Goal: Information Seeking & Learning: Learn about a topic

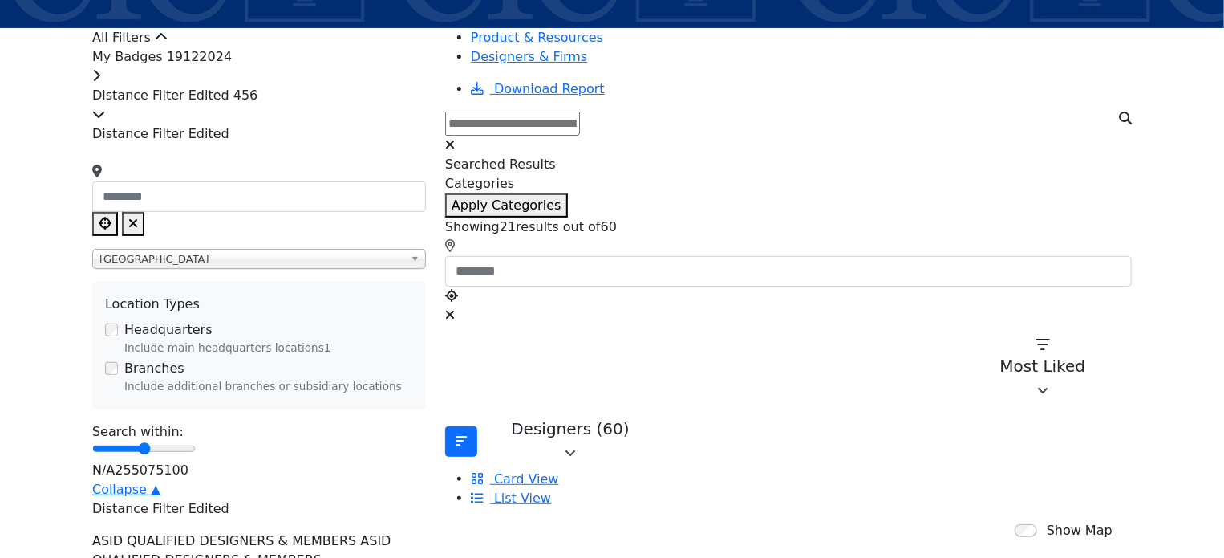
scroll to position [241, 0]
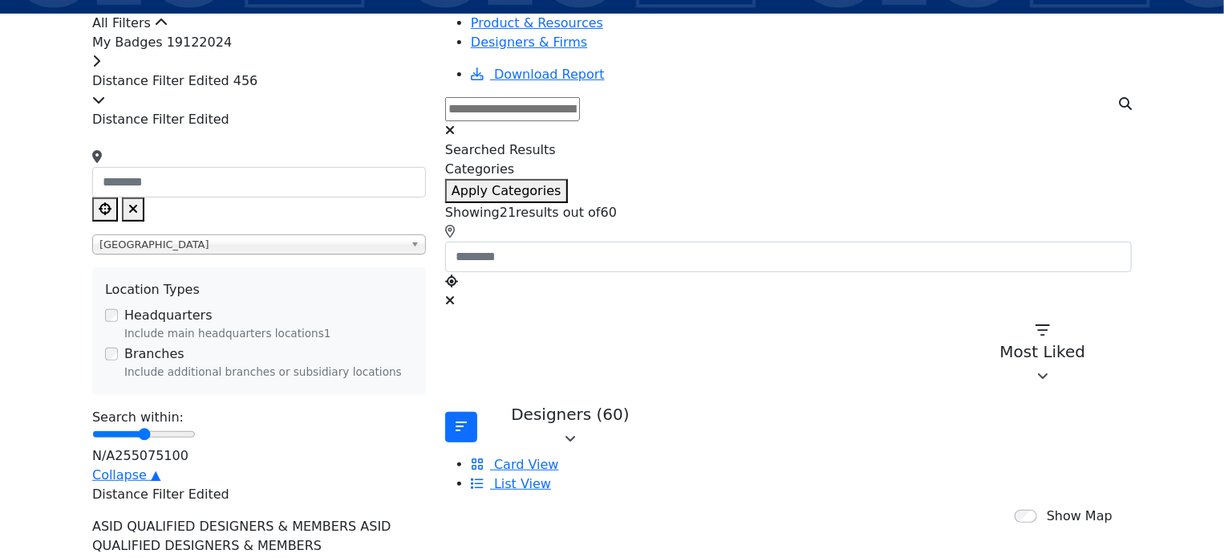
click at [373, 110] on div "Distance Filter Edited 456" at bounding box center [259, 90] width 334 height 39
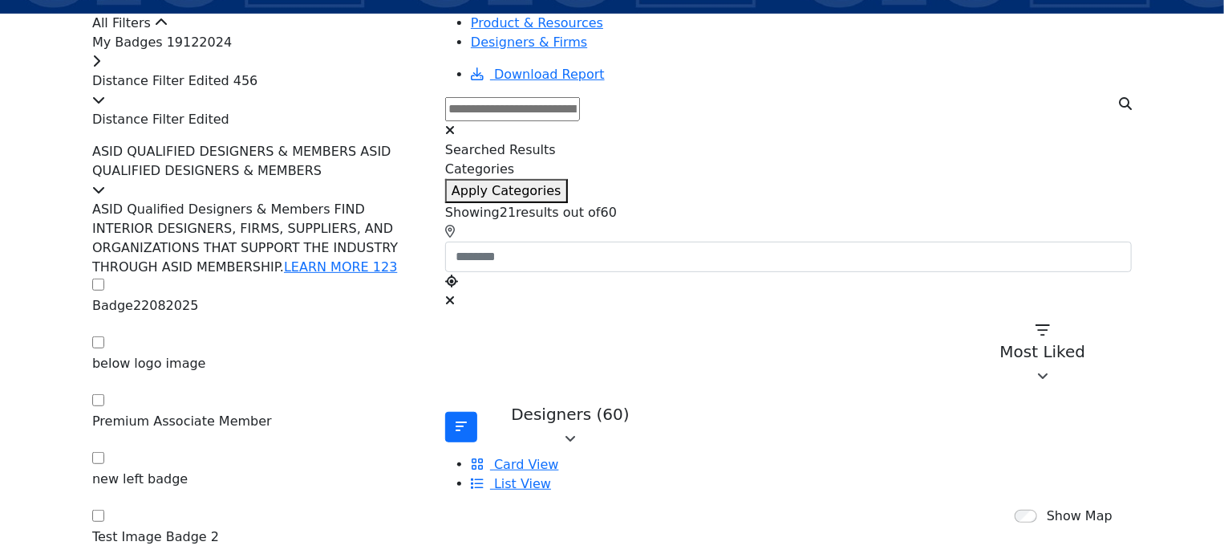
click at [383, 178] on span "ASID QUALIFIED DESIGNERS & MEMBERS ASID QUALIFIED DESIGNERS & MEMBERS" at bounding box center [241, 161] width 299 height 34
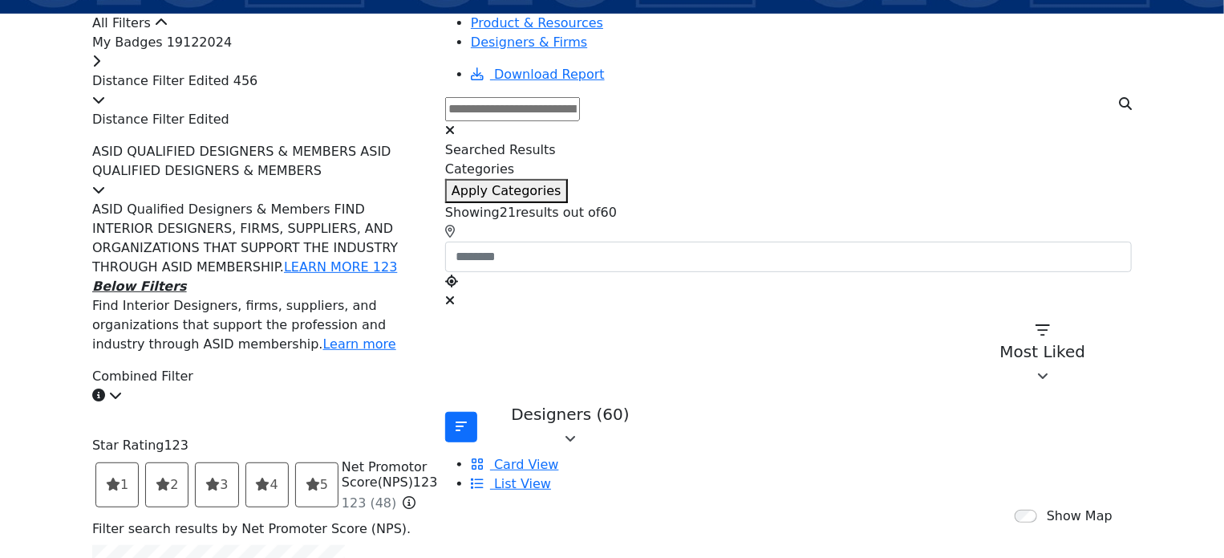
click at [384, 178] on span "ASID QUALIFIED DESIGNERS & MEMBERS ASID QUALIFIED DESIGNERS & MEMBERS" at bounding box center [241, 161] width 299 height 34
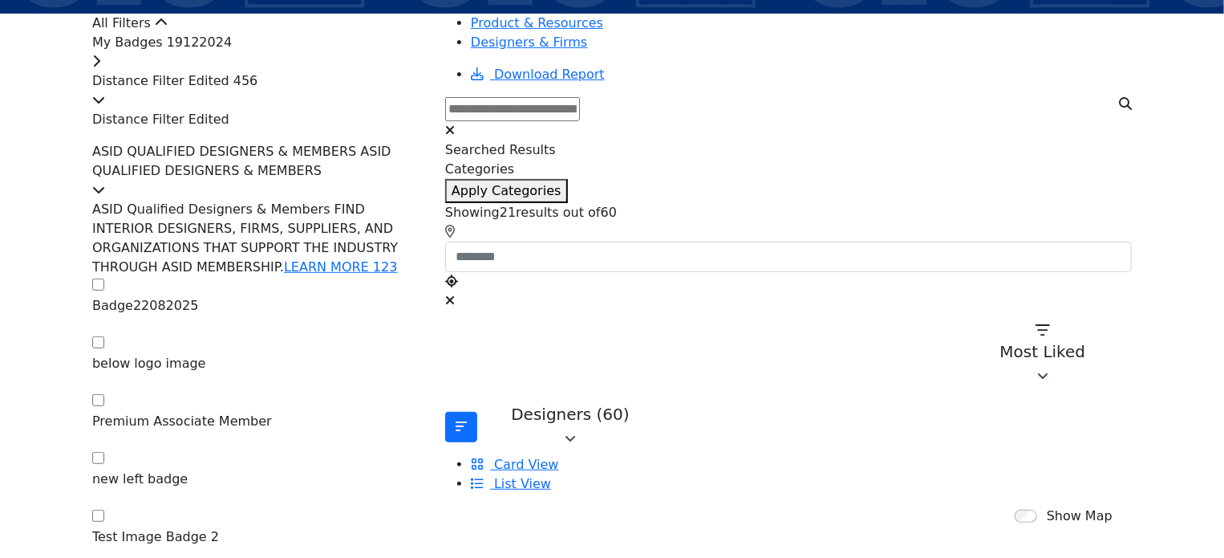
click at [384, 178] on span "ASID QUALIFIED DESIGNERS & MEMBERS ASID QUALIFIED DESIGNERS & MEMBERS" at bounding box center [241, 161] width 299 height 34
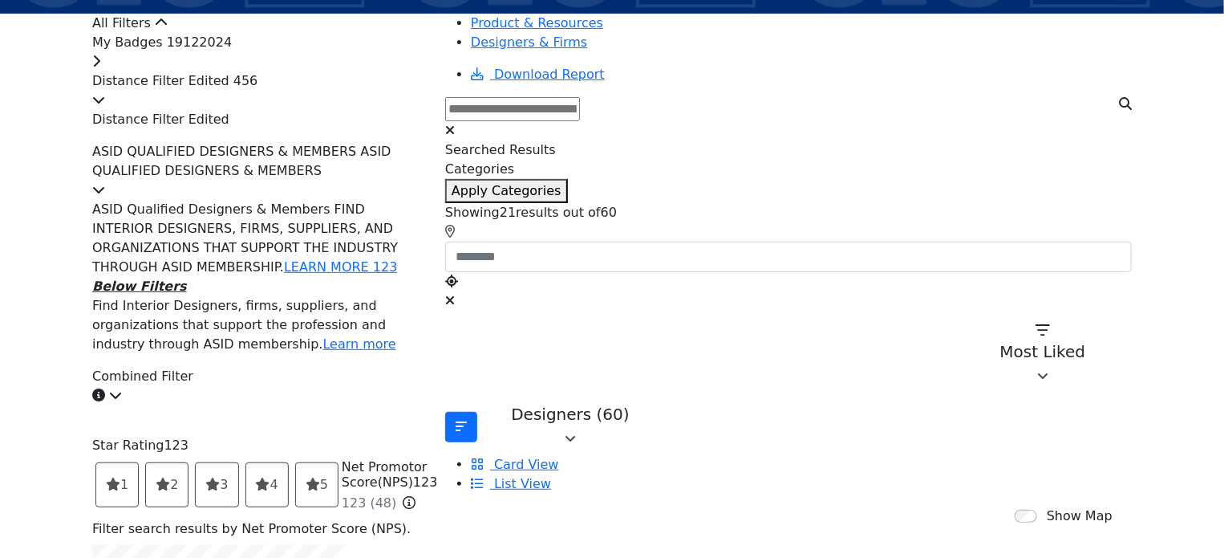
click at [359, 178] on span "ASID QUALIFIED DESIGNERS & MEMBERS ASID QUALIFIED DESIGNERS & MEMBERS" at bounding box center [241, 161] width 299 height 34
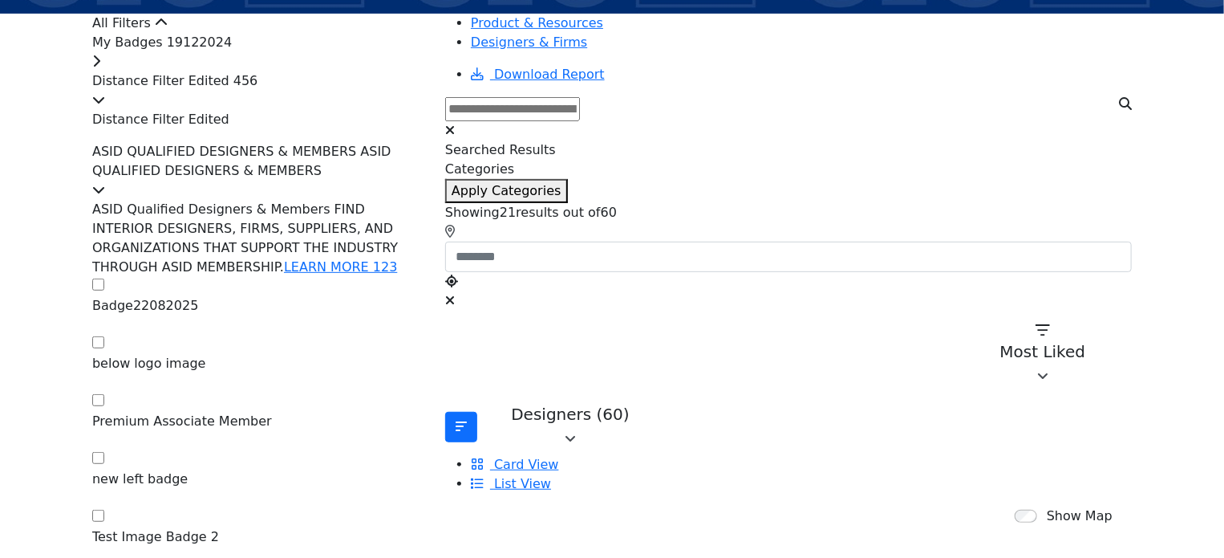
click at [289, 71] on div "My Badges 19122024" at bounding box center [259, 52] width 334 height 39
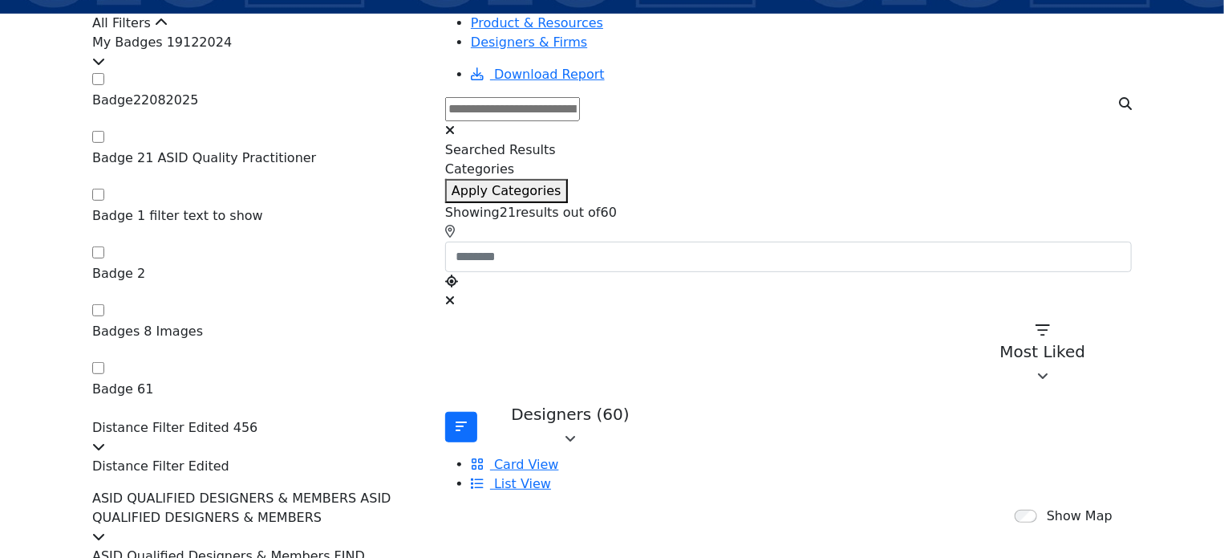
click at [289, 71] on div "My Badges 19122024" at bounding box center [259, 52] width 334 height 39
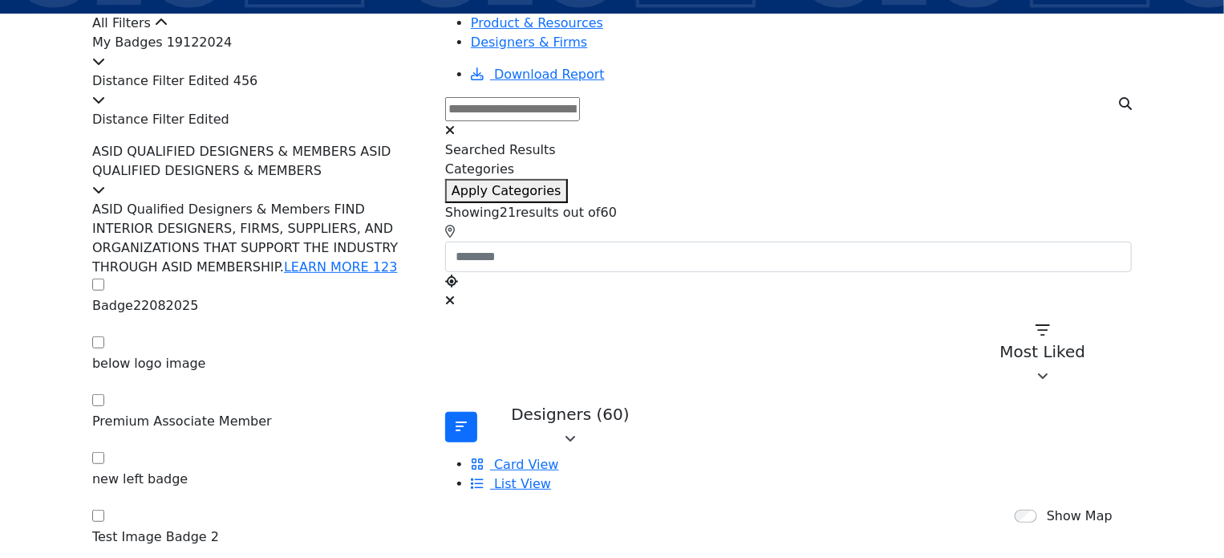
click at [347, 178] on span "ASID QUALIFIED DESIGNERS & MEMBERS ASID QUALIFIED DESIGNERS & MEMBERS" at bounding box center [241, 161] width 299 height 34
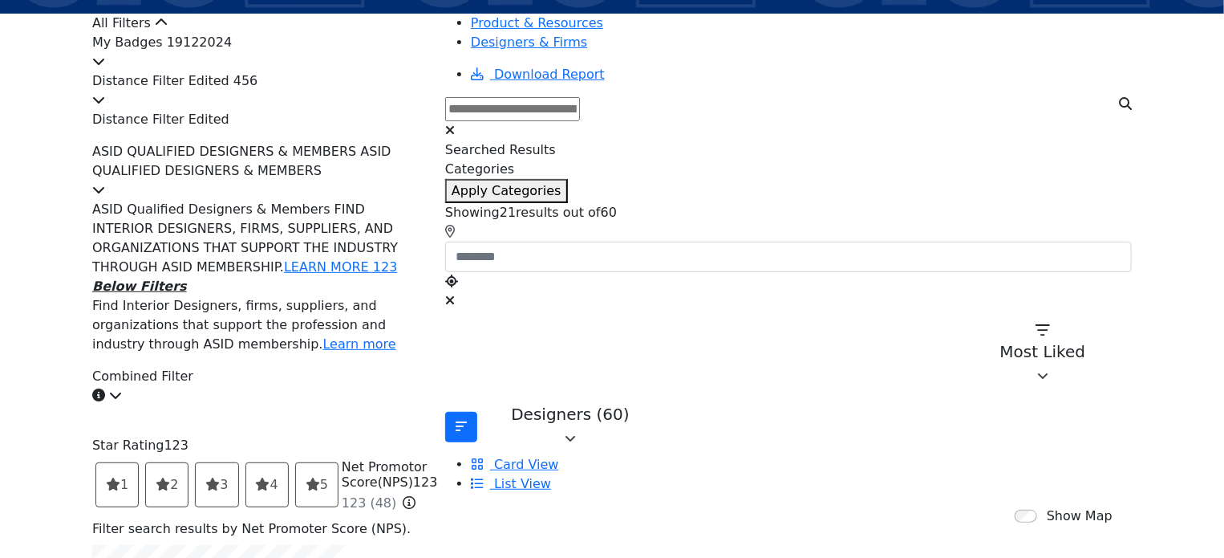
click at [348, 178] on span "ASID QUALIFIED DESIGNERS & MEMBERS ASID QUALIFIED DESIGNERS & MEMBERS" at bounding box center [241, 161] width 299 height 34
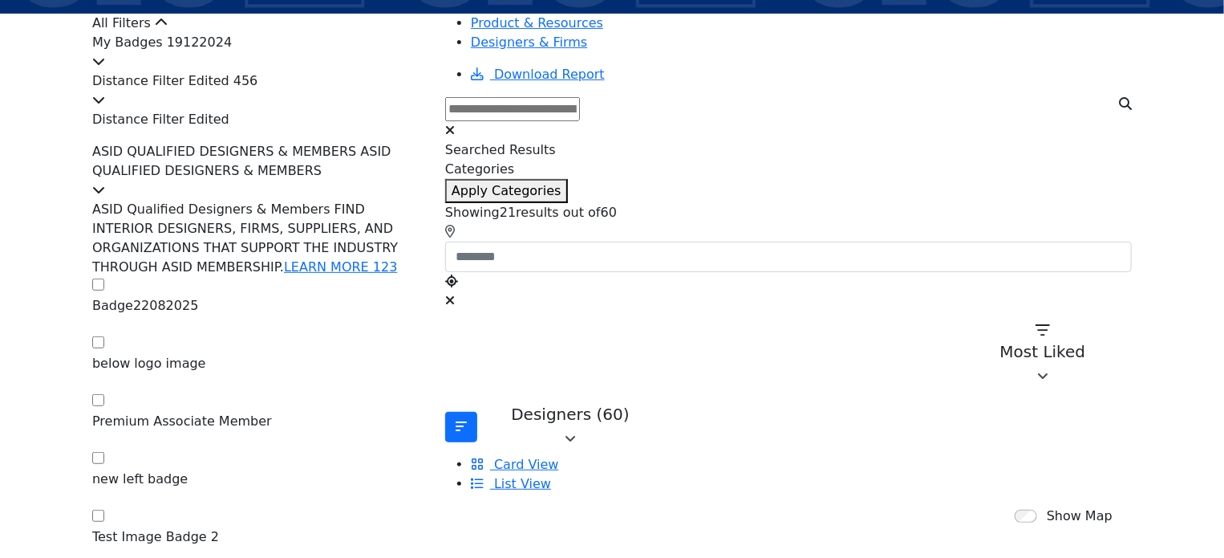
click at [388, 178] on span "ASID QUALIFIED DESIGNERS & MEMBERS ASID QUALIFIED DESIGNERS & MEMBERS" at bounding box center [241, 161] width 299 height 34
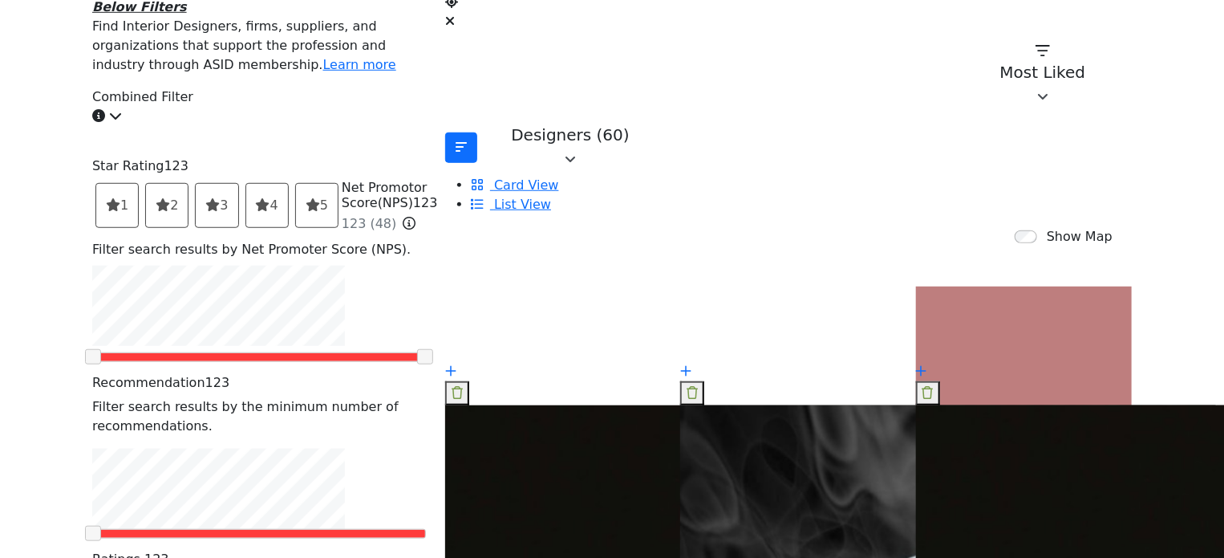
scroll to position [562, 0]
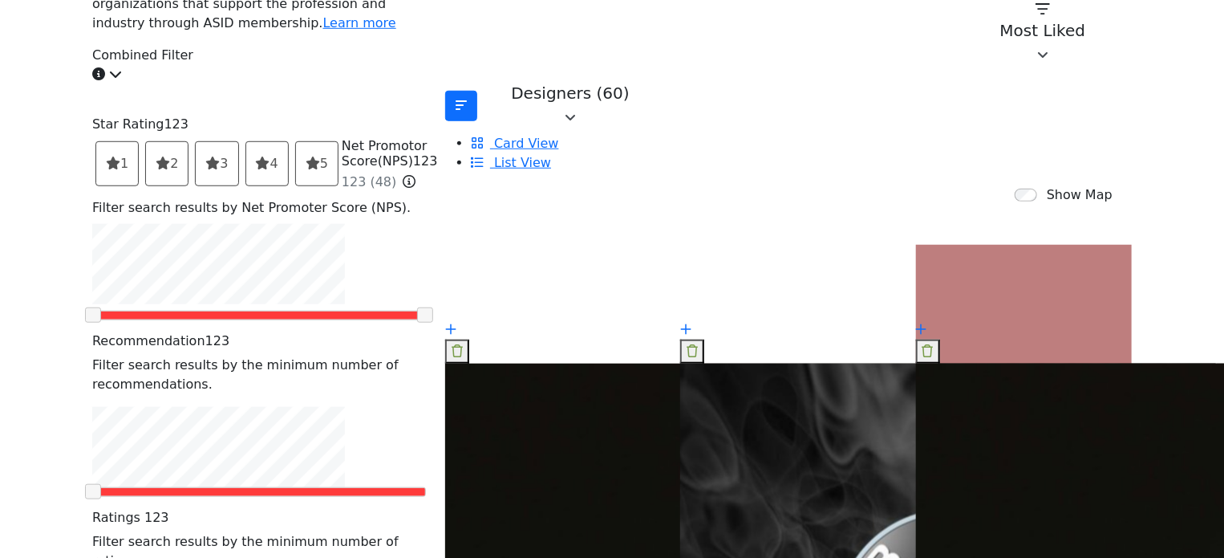
click at [317, 84] on div "Combined Filter" at bounding box center [259, 65] width 334 height 39
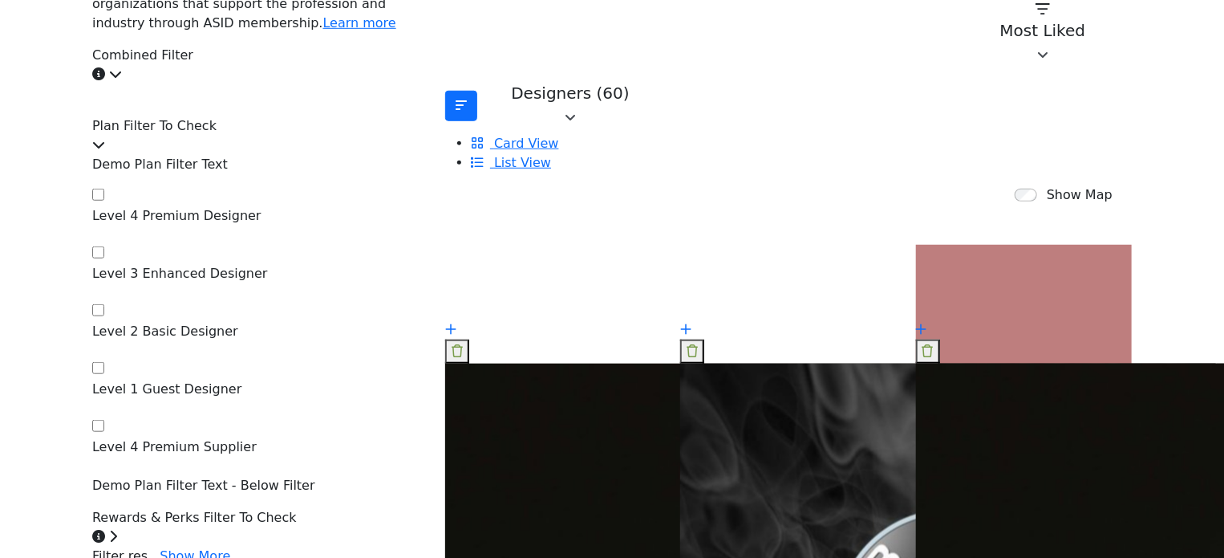
click at [339, 155] on div "Plan Filter To Check" at bounding box center [259, 135] width 334 height 39
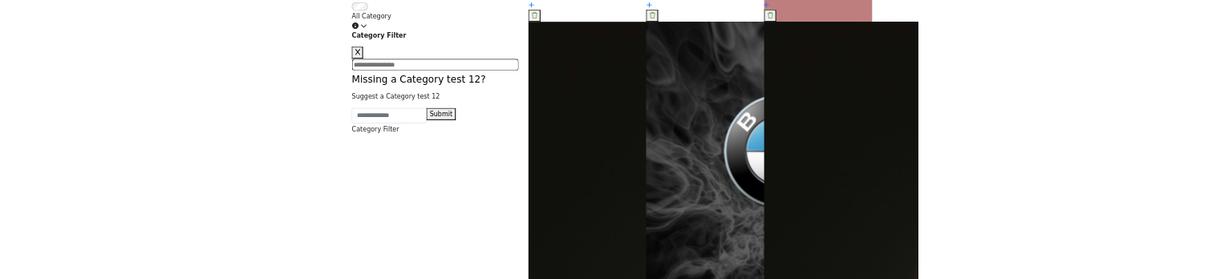
scroll to position [883, 0]
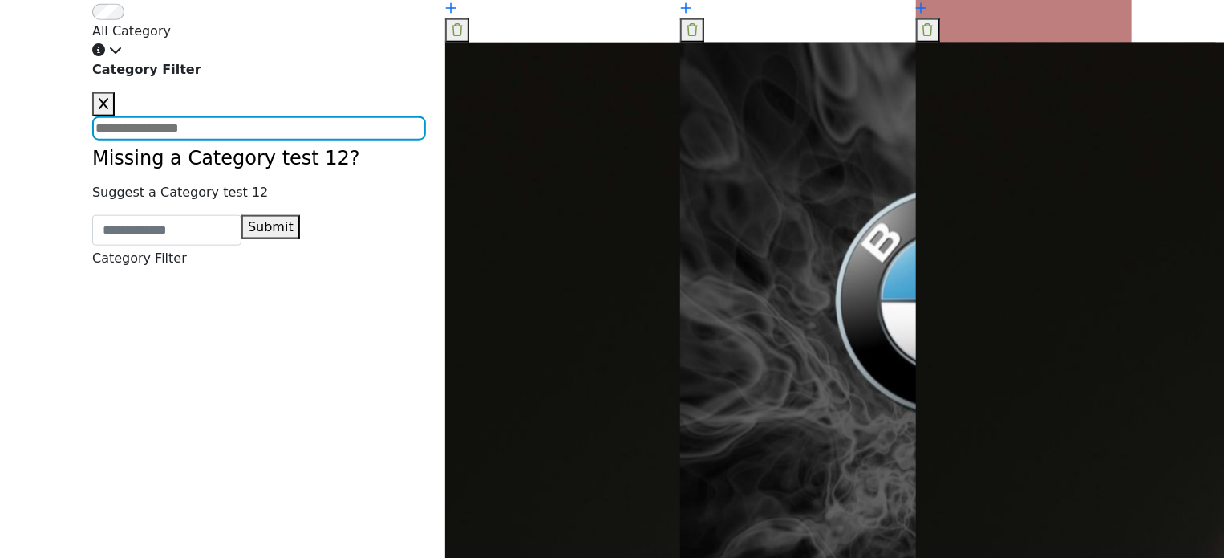
click at [262, 140] on input "Search Category" at bounding box center [259, 128] width 334 height 24
click at [261, 147] on form at bounding box center [259, 119] width 334 height 55
click at [266, 140] on input "Search Category" at bounding box center [259, 128] width 334 height 24
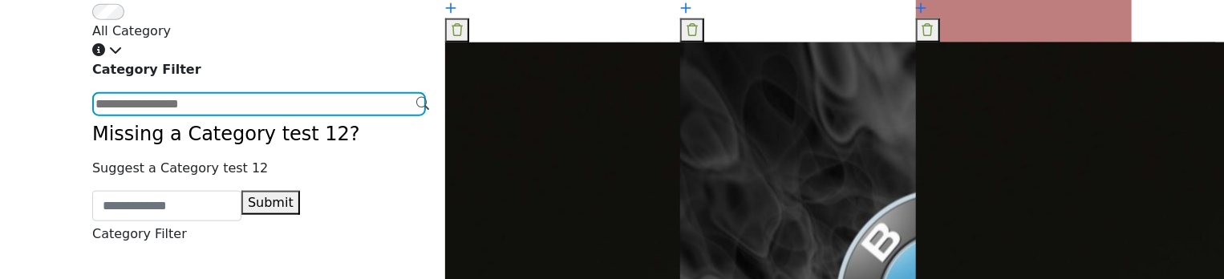
click at [196, 116] on input "Search Category" at bounding box center [259, 104] width 334 height 24
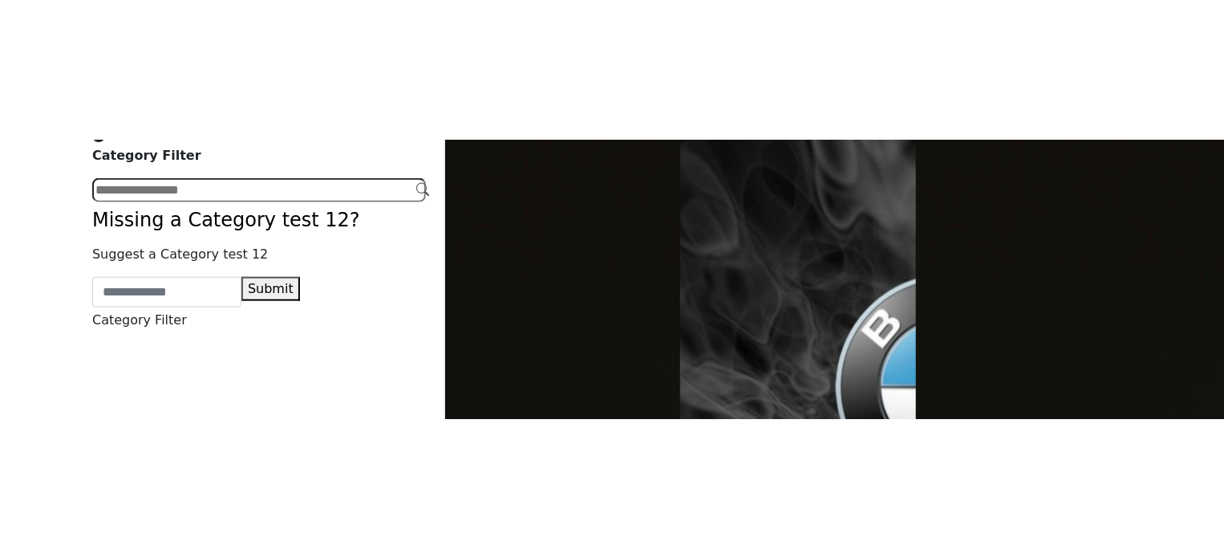
scroll to position [963, 0]
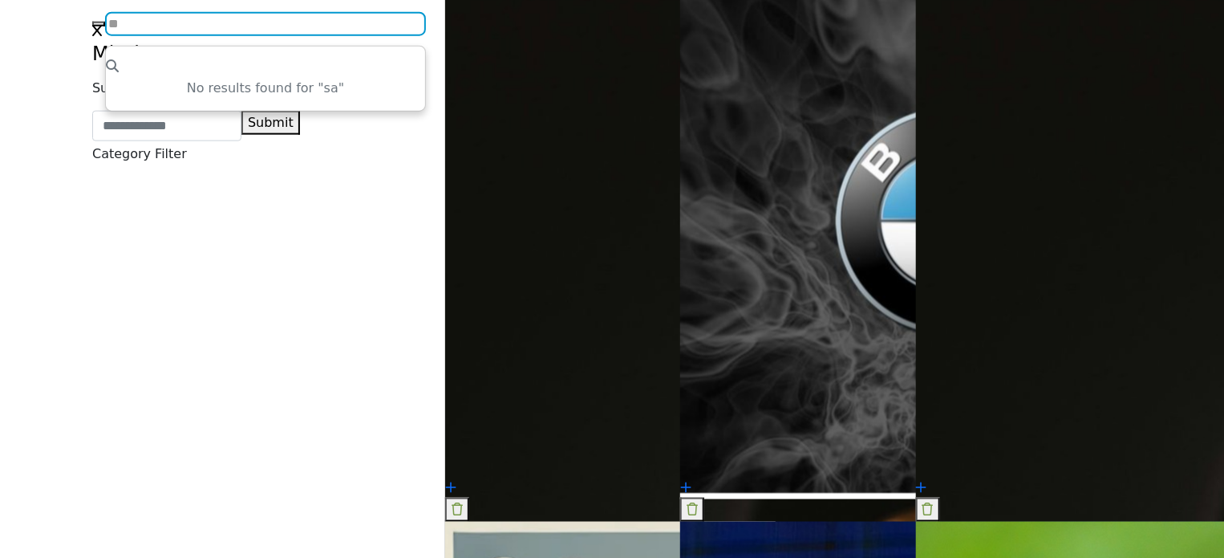
type input "*"
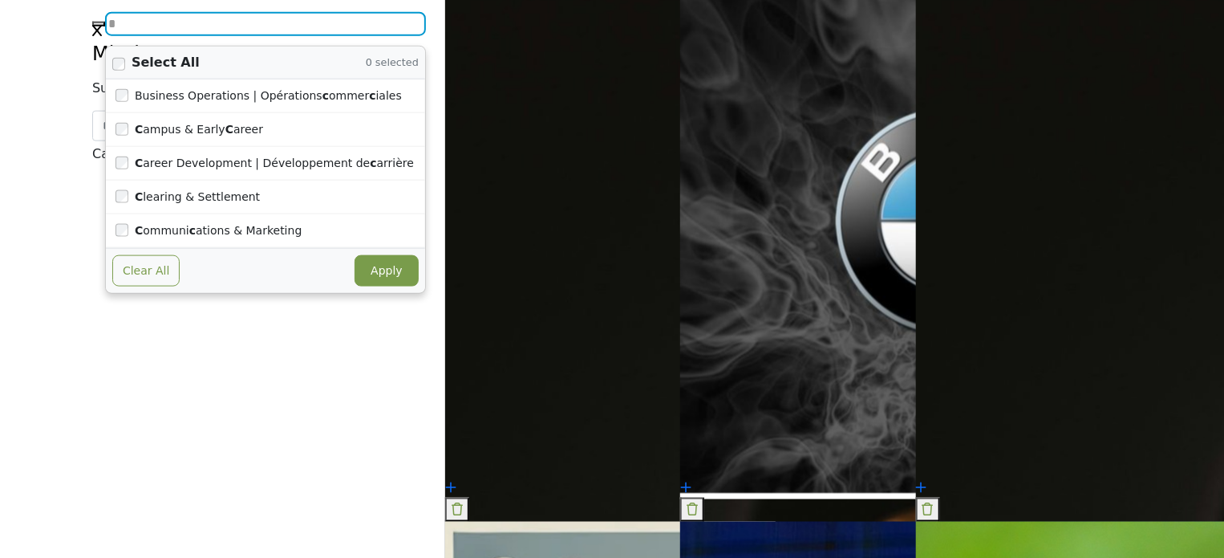
type input "*"
click at [180, 286] on button "Clear All" at bounding box center [145, 270] width 67 height 31
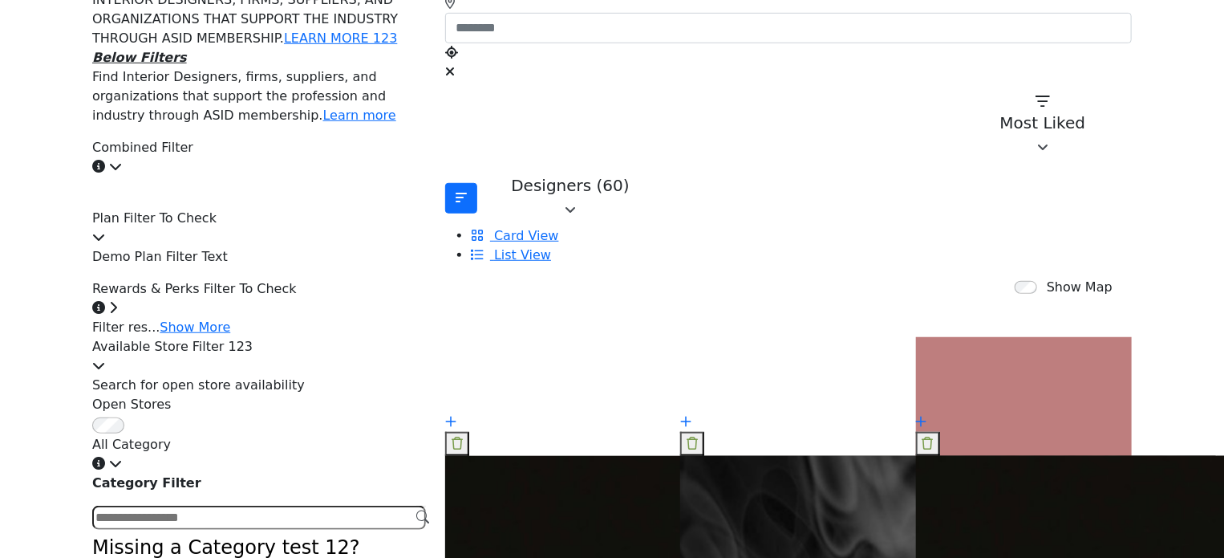
scroll to position [642, 0]
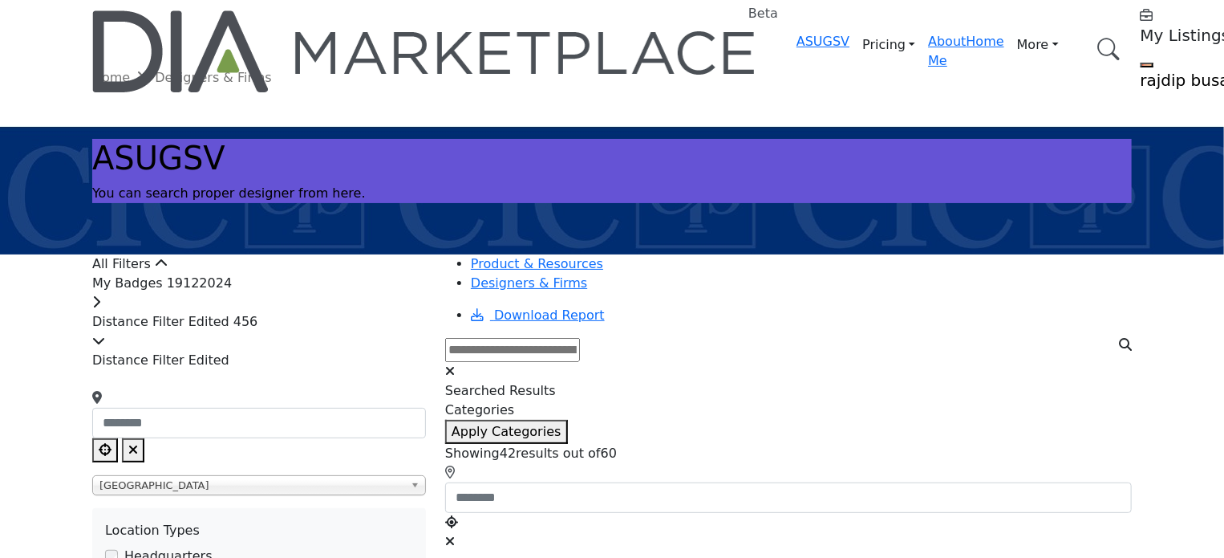
click at [308, 312] on div "My Badges 19122024" at bounding box center [259, 293] width 334 height 39
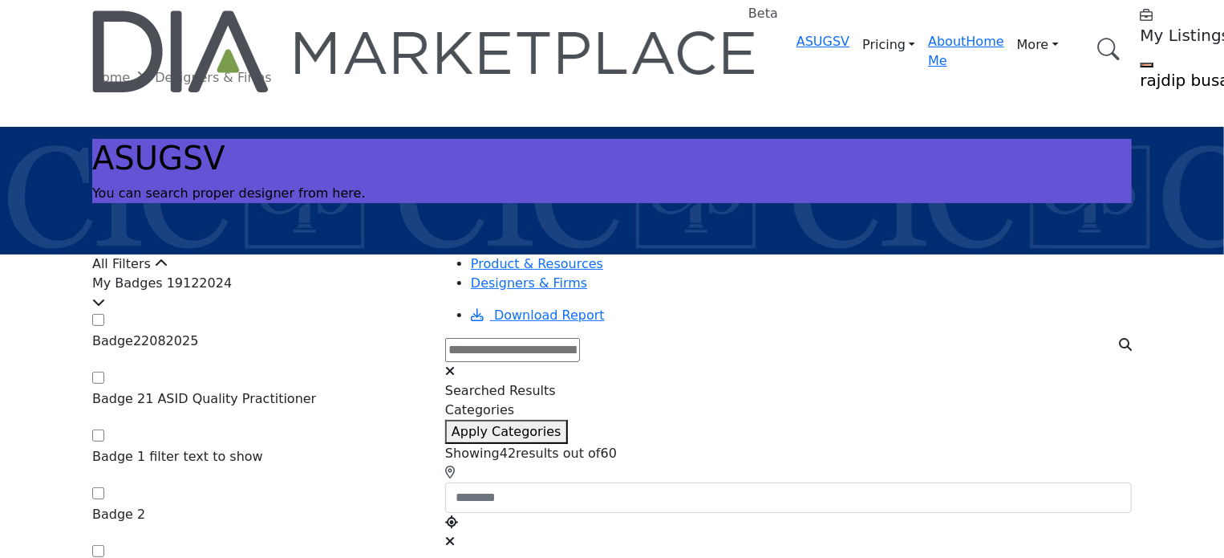
click at [308, 312] on div "My Badges 19122024" at bounding box center [259, 293] width 334 height 39
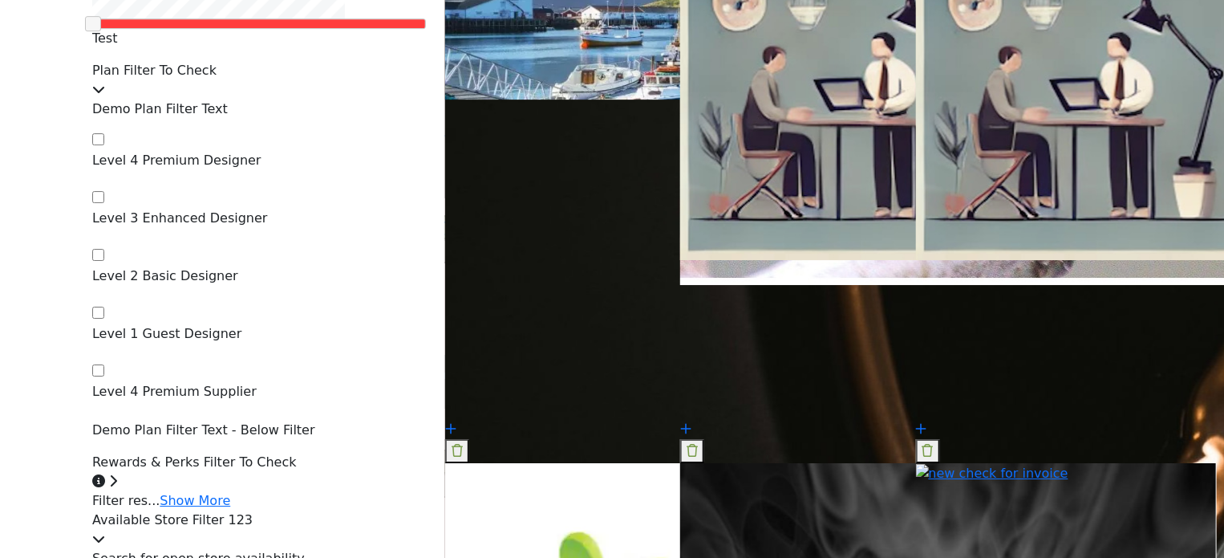
scroll to position [2567, 0]
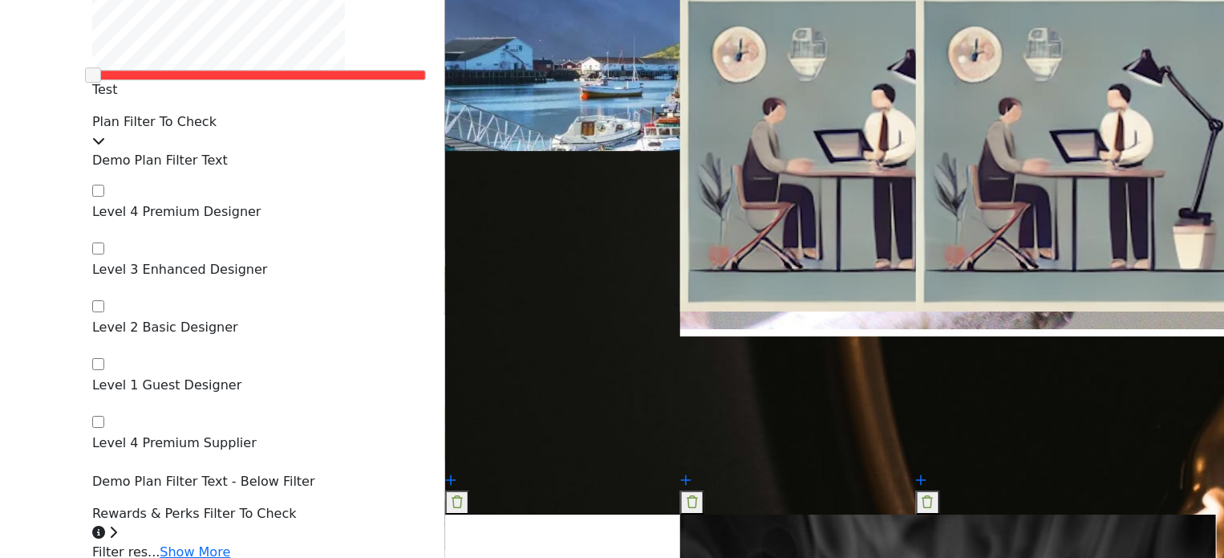
scroll to position [2567, 0]
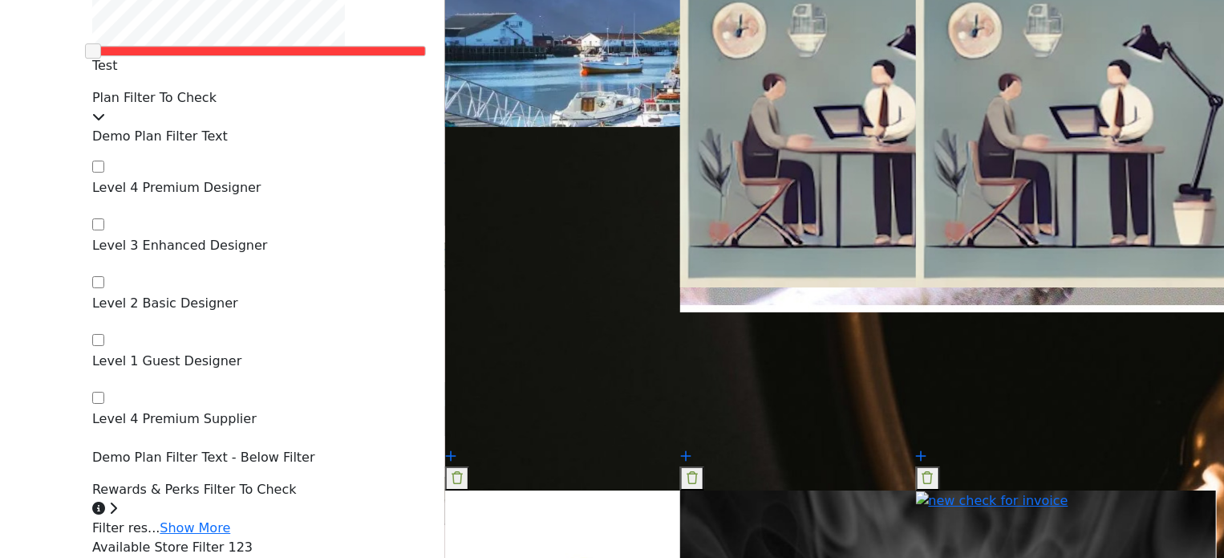
scroll to position [2567, 0]
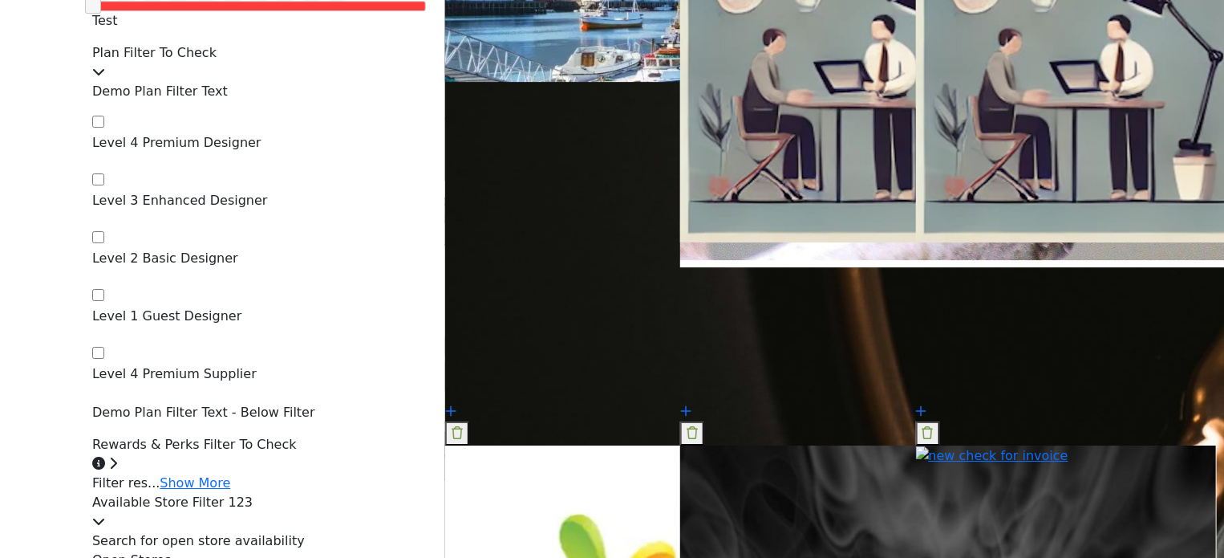
scroll to position [2648, 0]
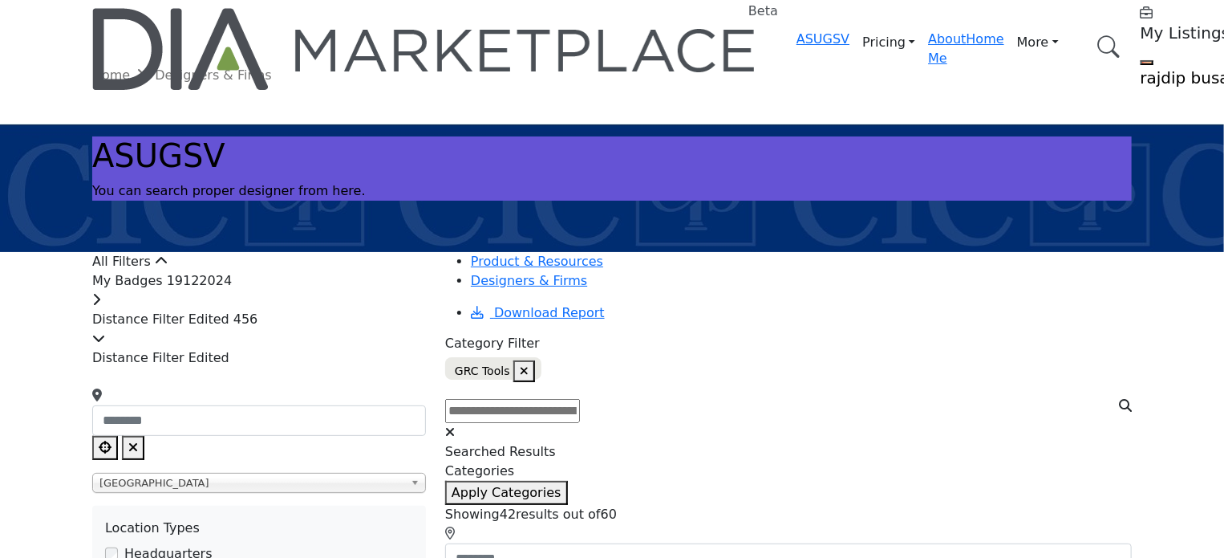
scroll to position [0, 0]
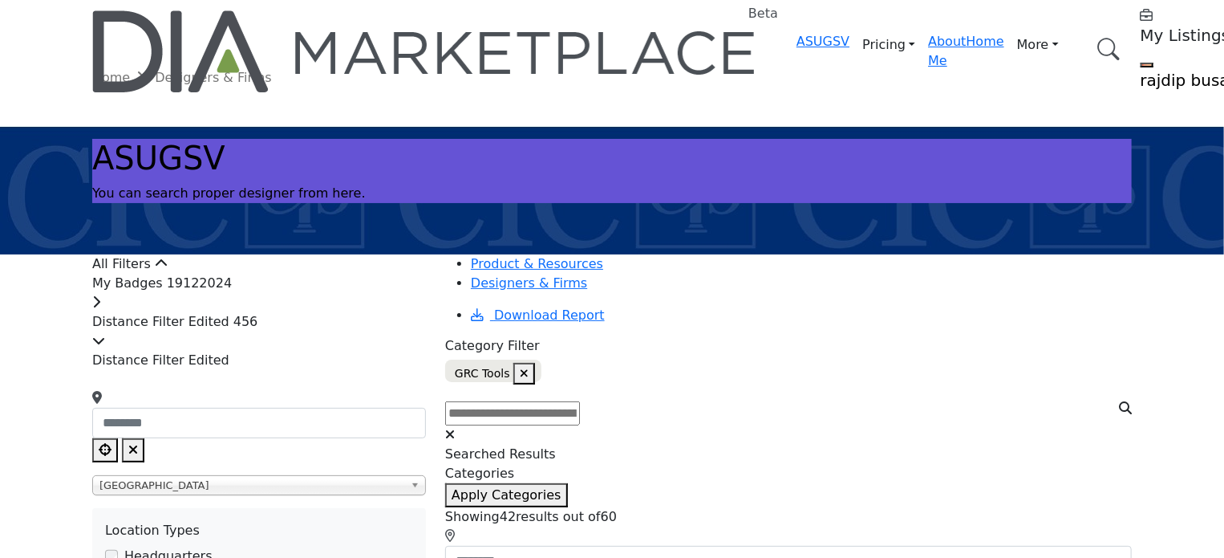
click at [529, 367] on icon "button" at bounding box center [524, 372] width 9 height 11
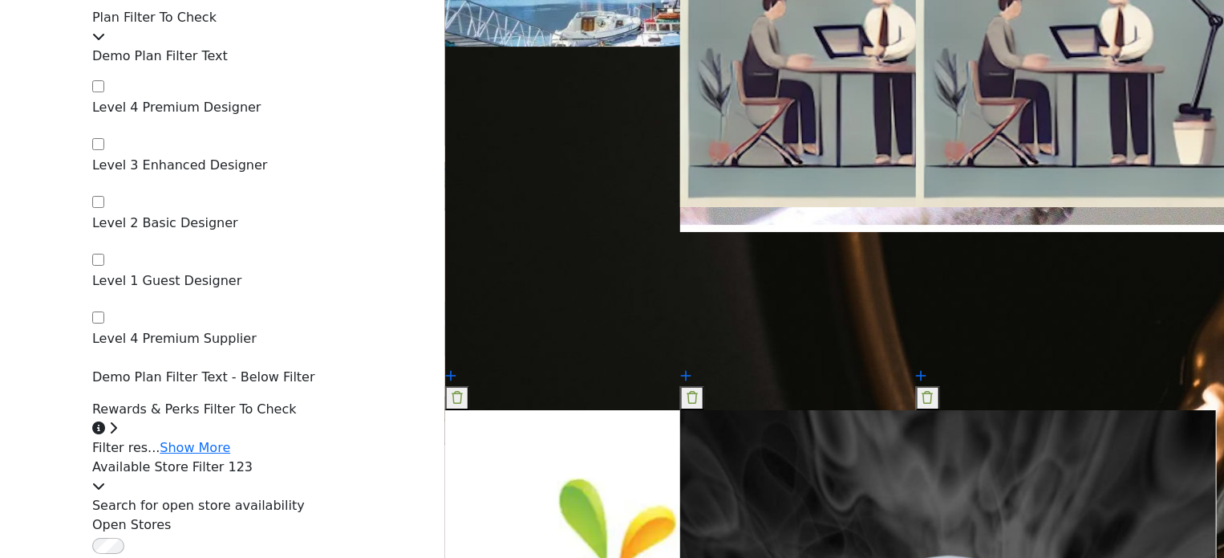
scroll to position [2648, 0]
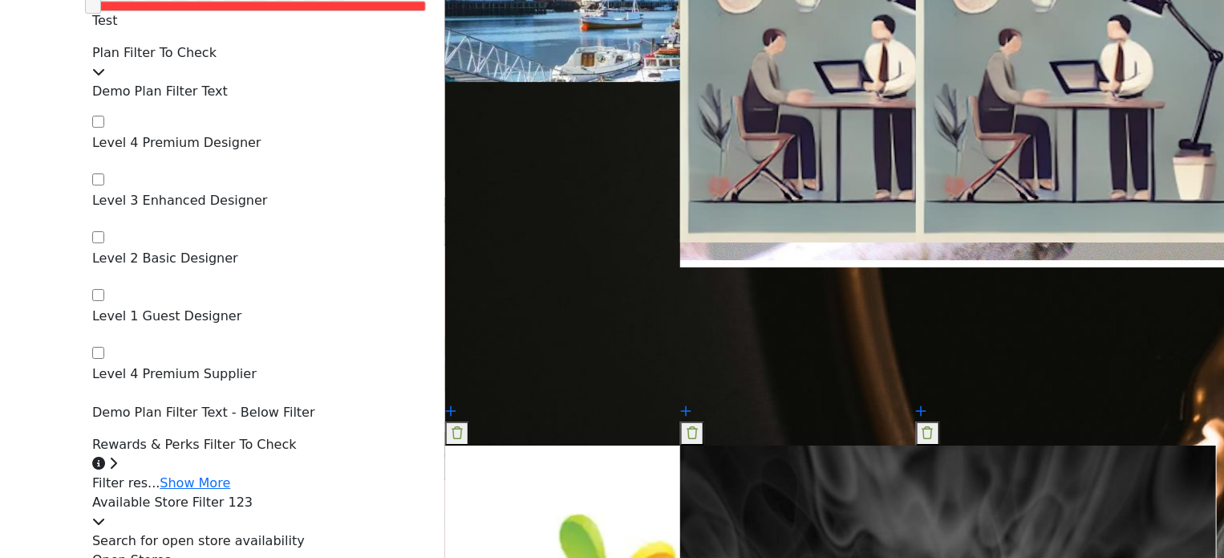
scroll to position [2648, 0]
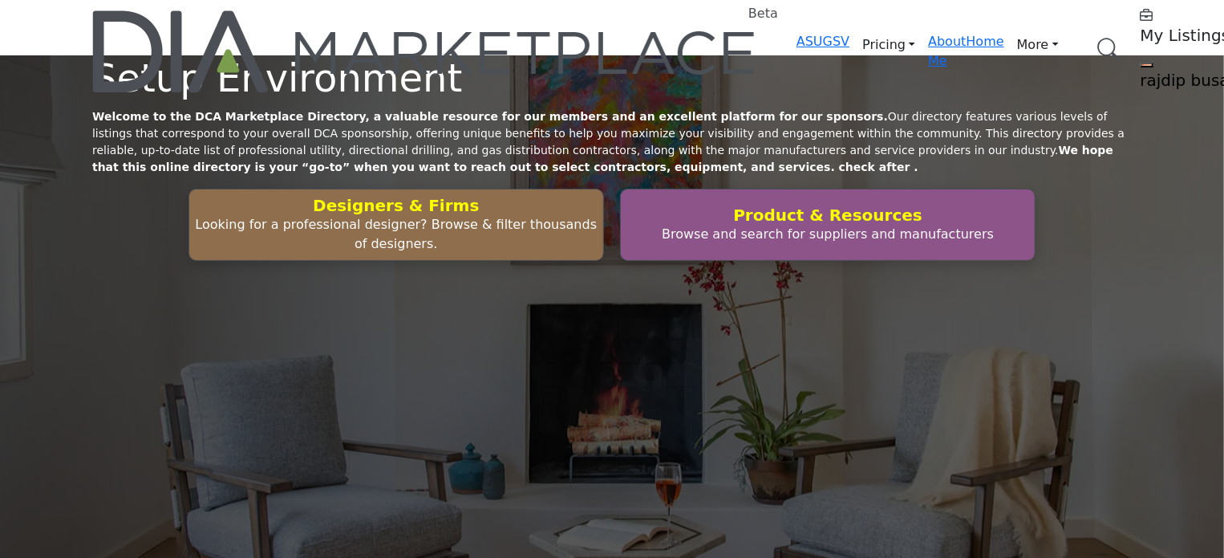
click at [0, 0] on link "Browse Categories" at bounding box center [0, 0] width 0 height 0
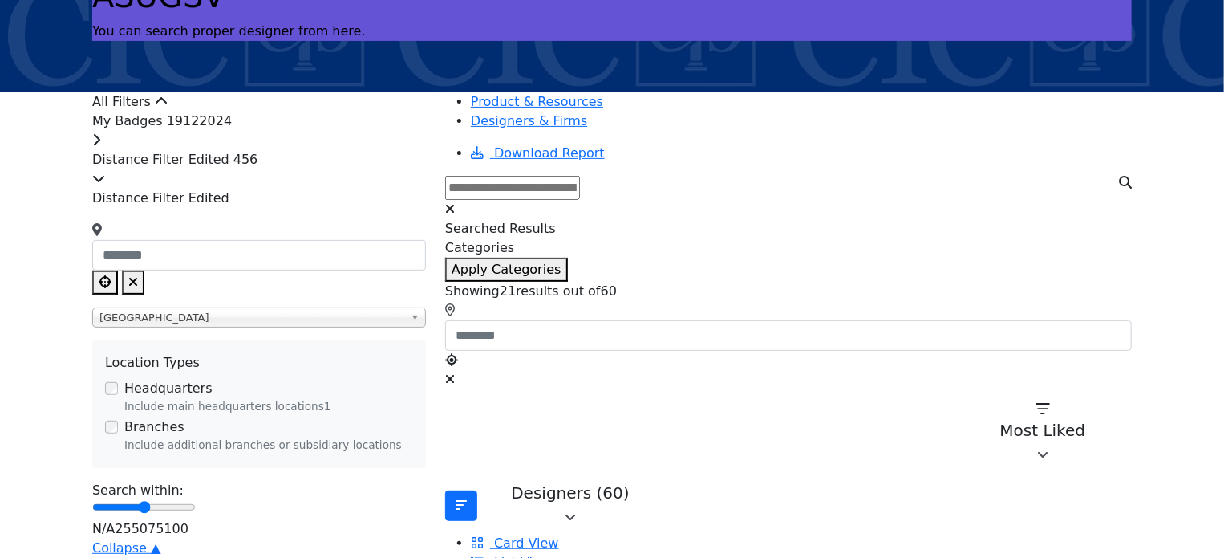
scroll to position [160, 0]
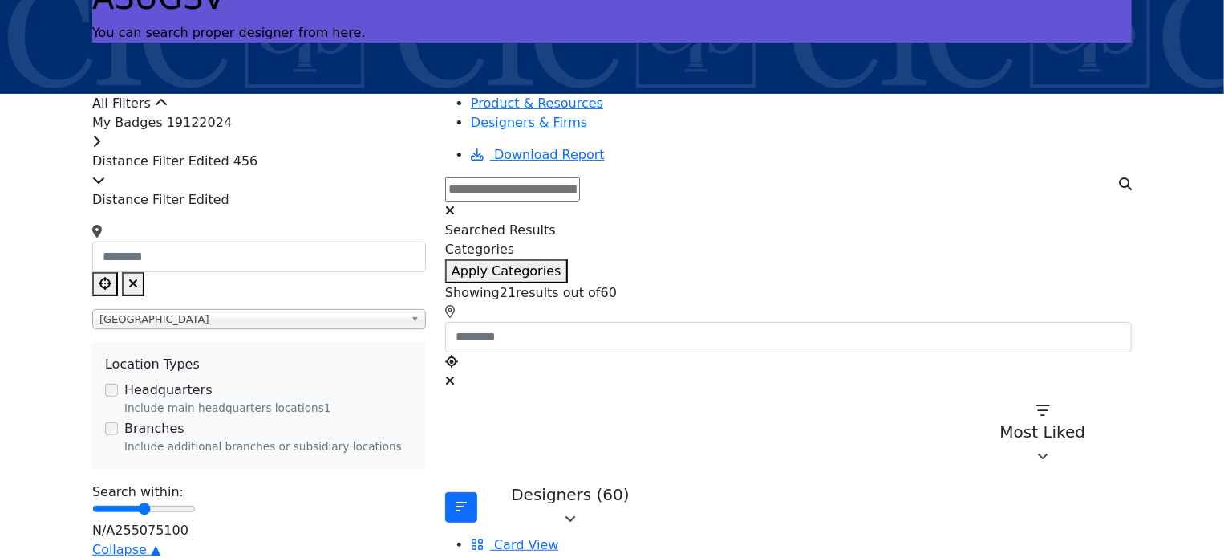
click at [376, 152] on div "My Badges 19122024" at bounding box center [259, 132] width 334 height 39
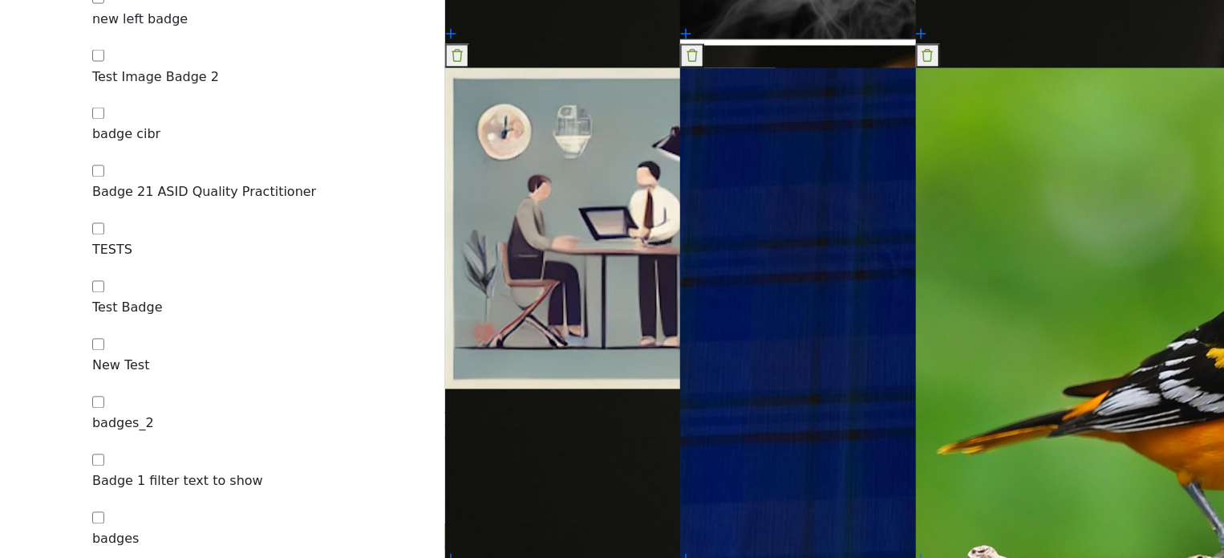
scroll to position [1444, 0]
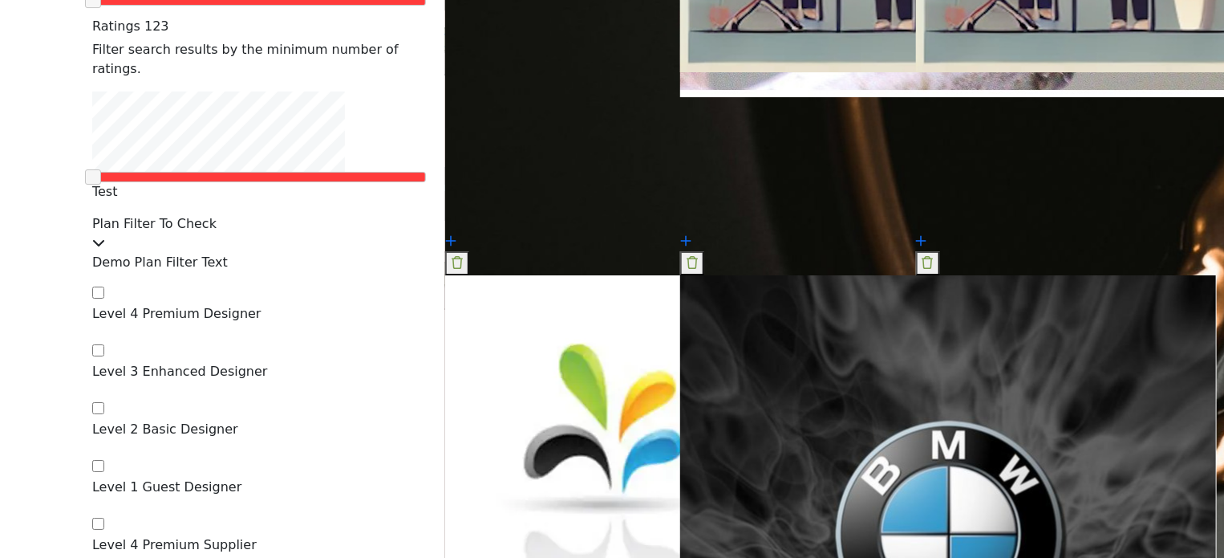
scroll to position [2808, 0]
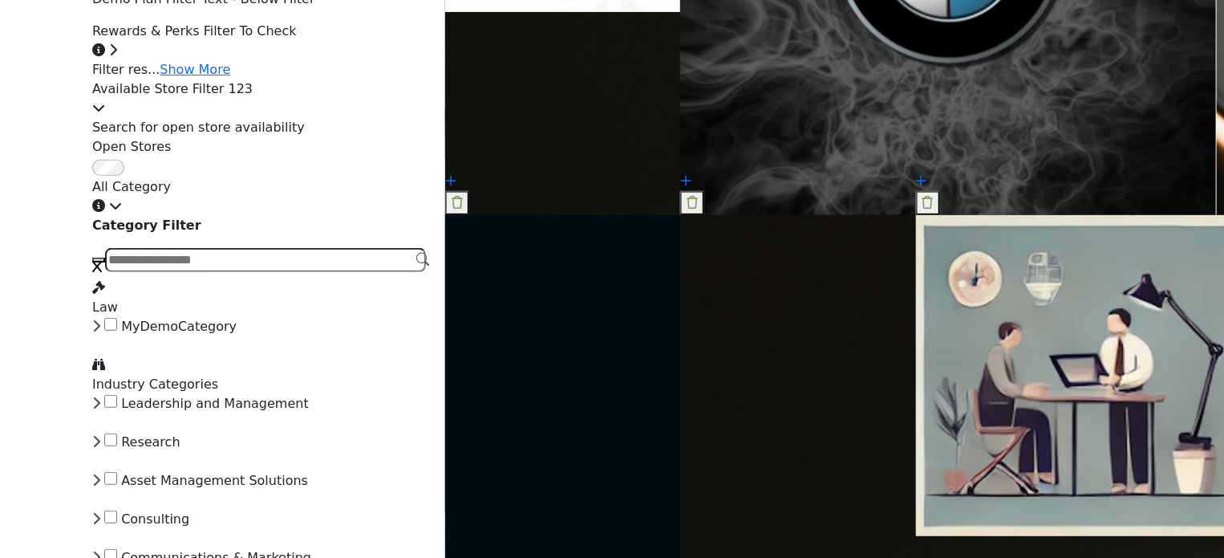
scroll to position [3370, 0]
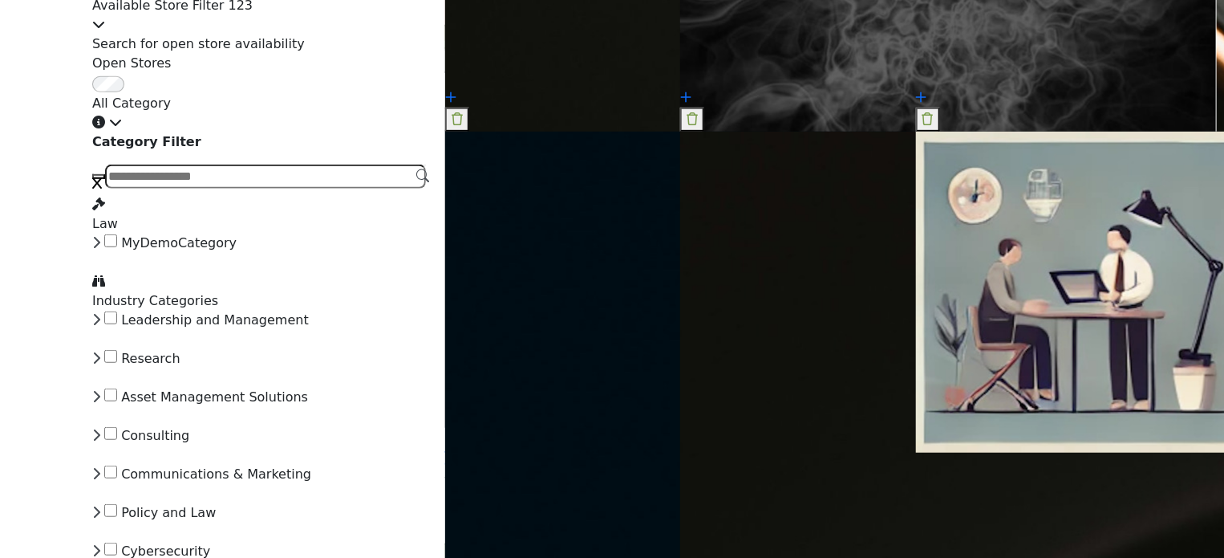
scroll to position [3530, 0]
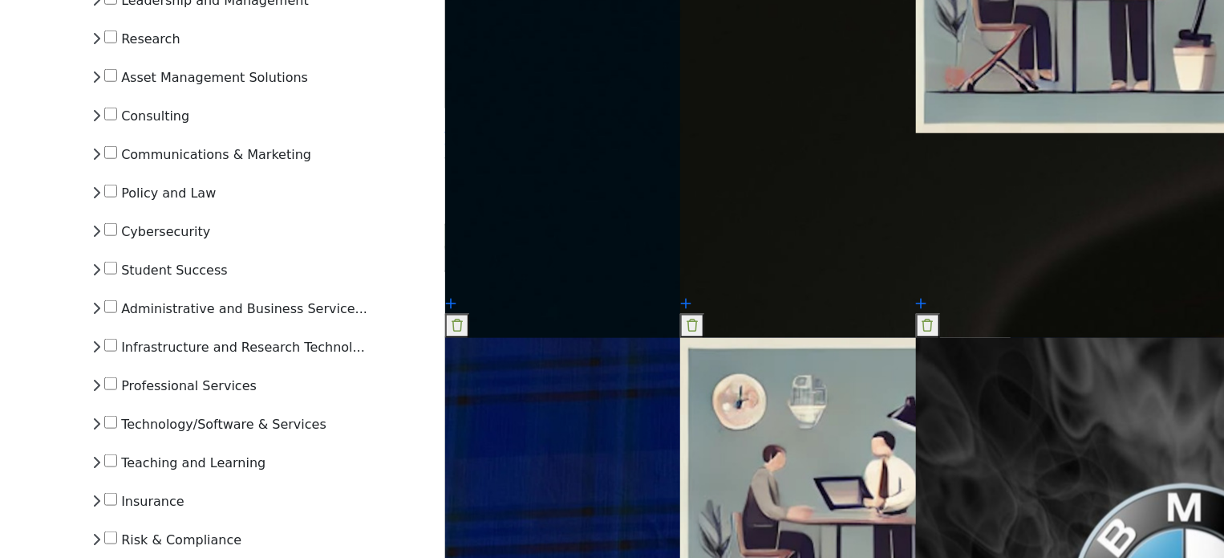
scroll to position [3771, 0]
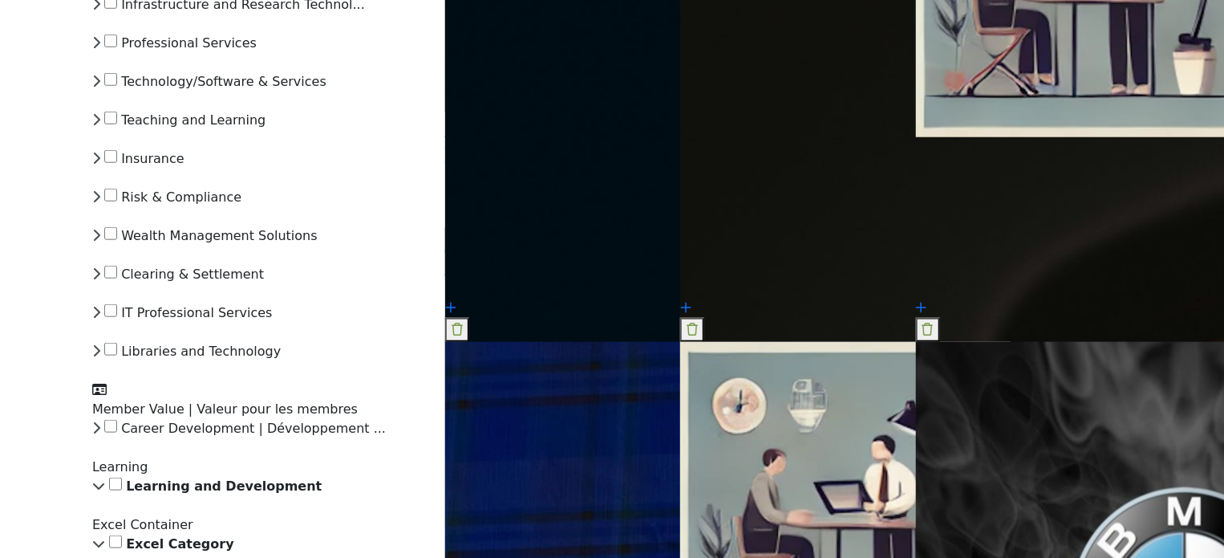
scroll to position [3771, 0]
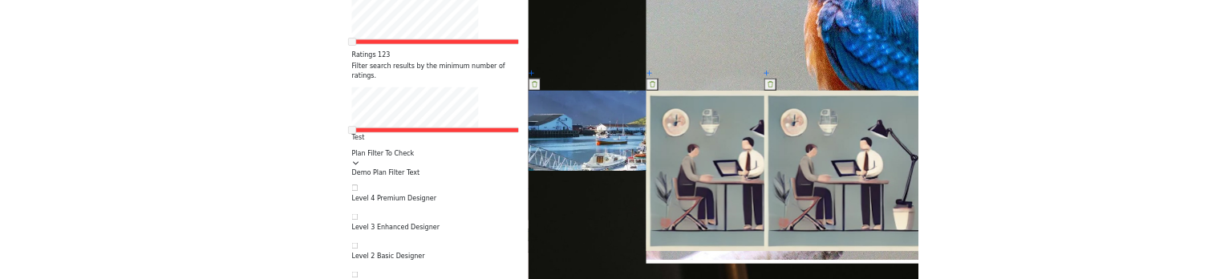
scroll to position [2567, 0]
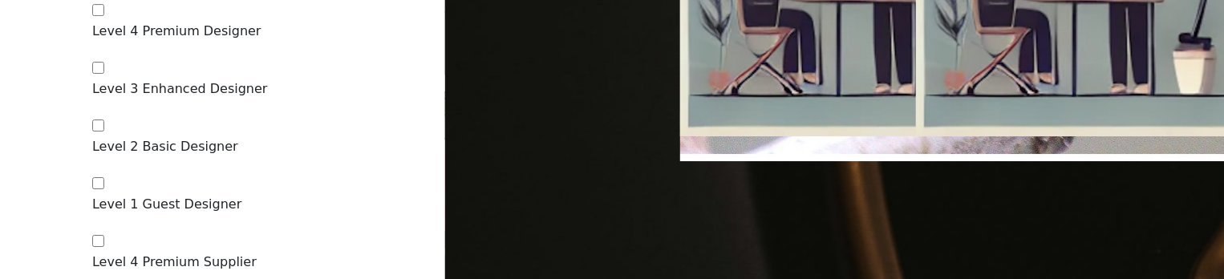
scroll to position [2728, 0]
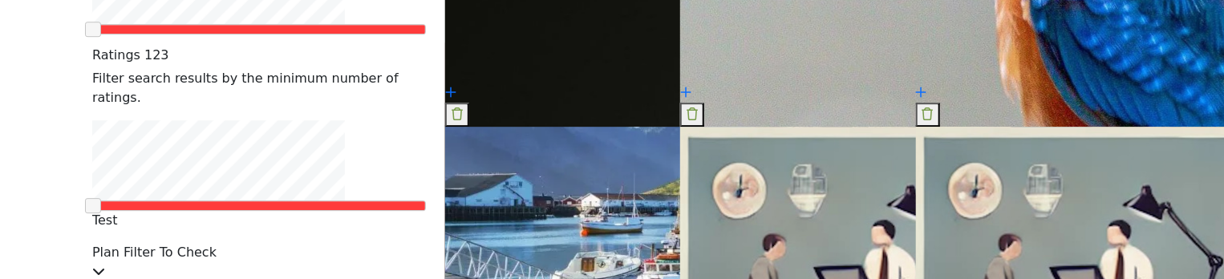
scroll to position [2327, 0]
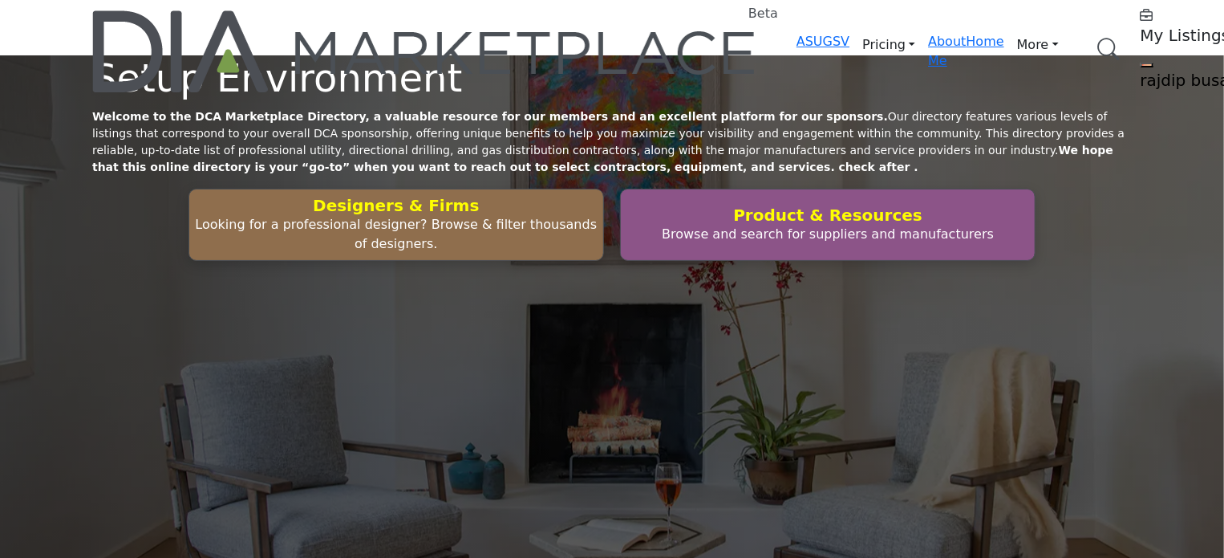
click at [0, 0] on link "Browse Categories" at bounding box center [0, 0] width 0 height 0
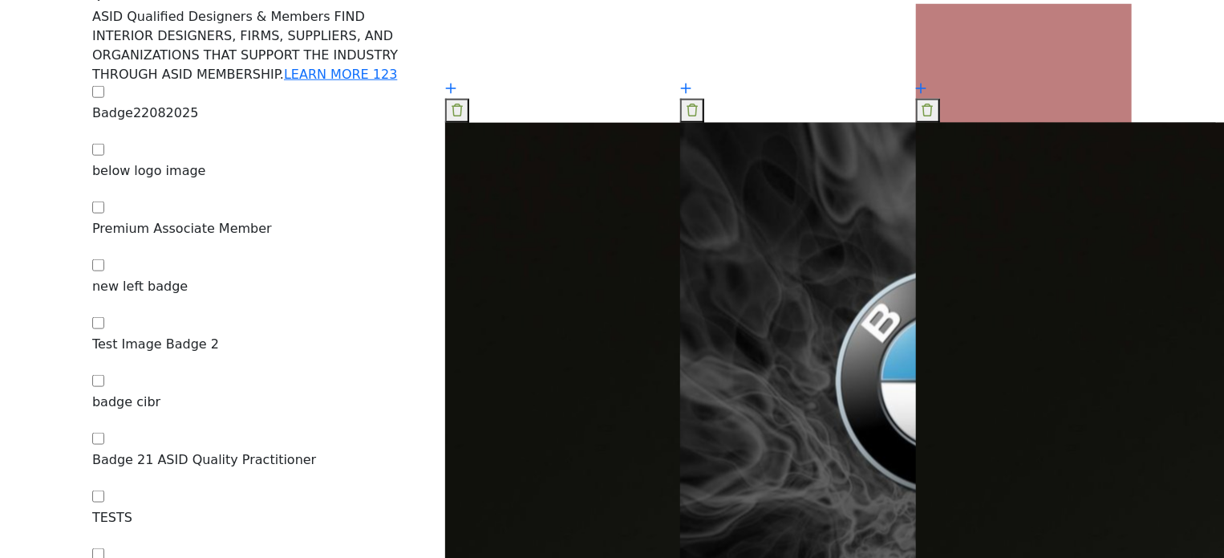
scroll to position [1043, 0]
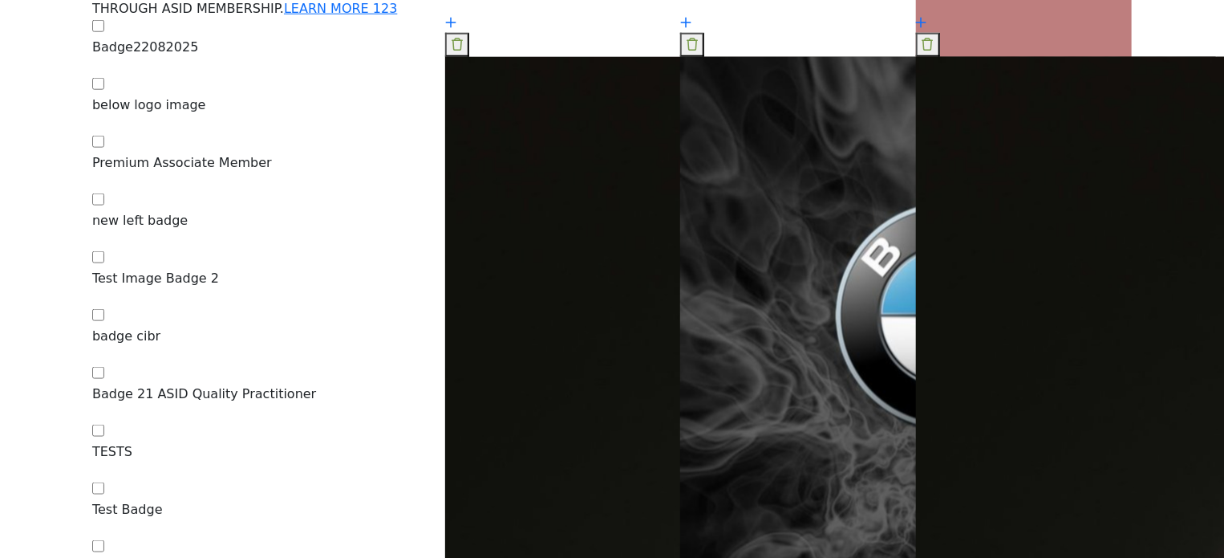
scroll to position [883, 0]
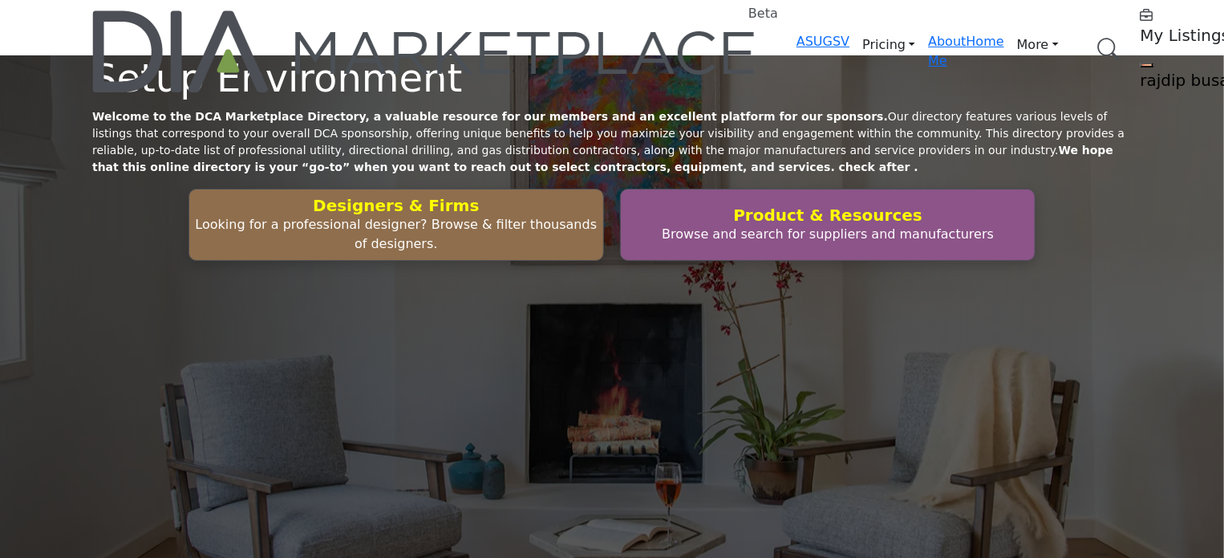
click at [0, 0] on link "Browse Categories" at bounding box center [0, 0] width 0 height 0
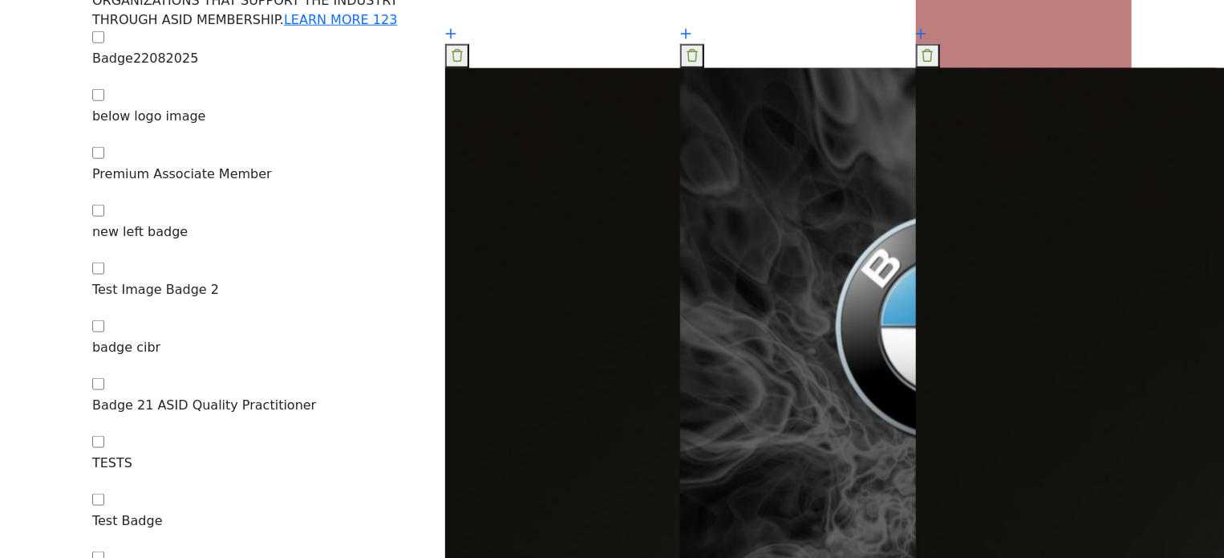
scroll to position [963, 0]
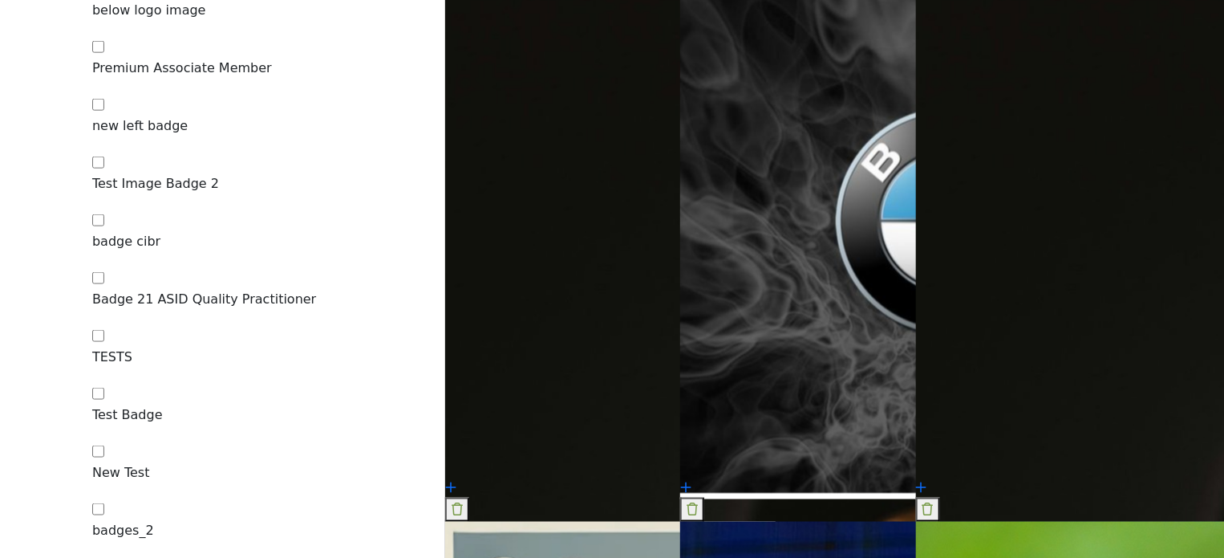
drag, startPoint x: 149, startPoint y: 359, endPoint x: 218, endPoint y: 367, distance: 69.5
drag, startPoint x: 189, startPoint y: 366, endPoint x: 22, endPoint y: 355, distance: 167.2
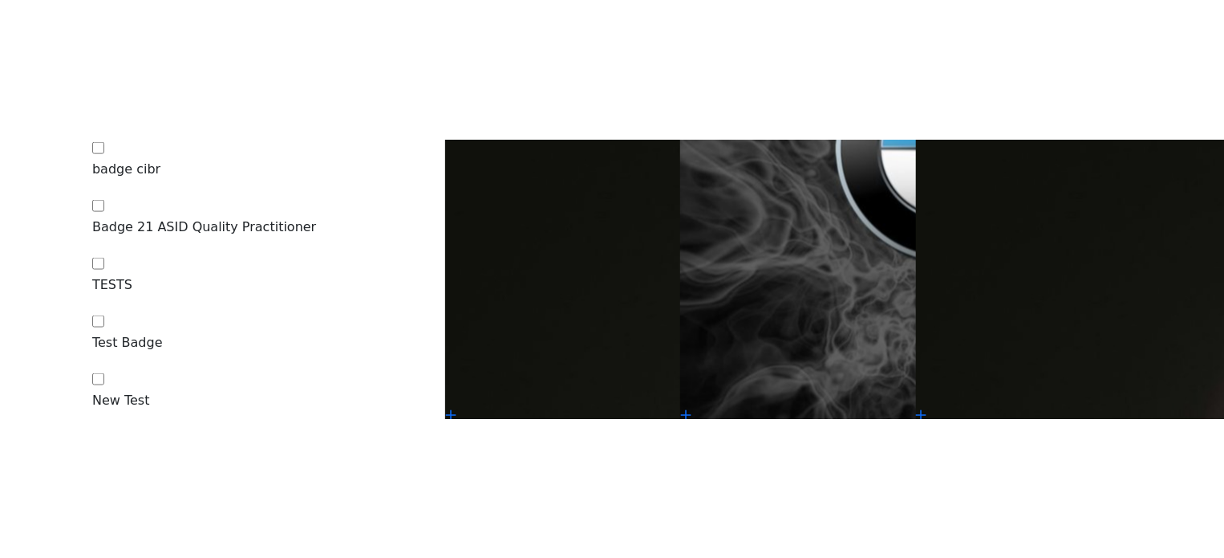
scroll to position [1203, 0]
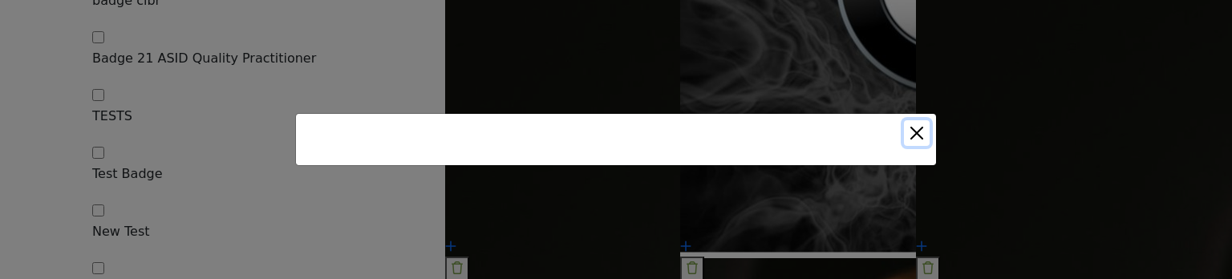
click at [915, 136] on button "Close" at bounding box center [917, 133] width 26 height 26
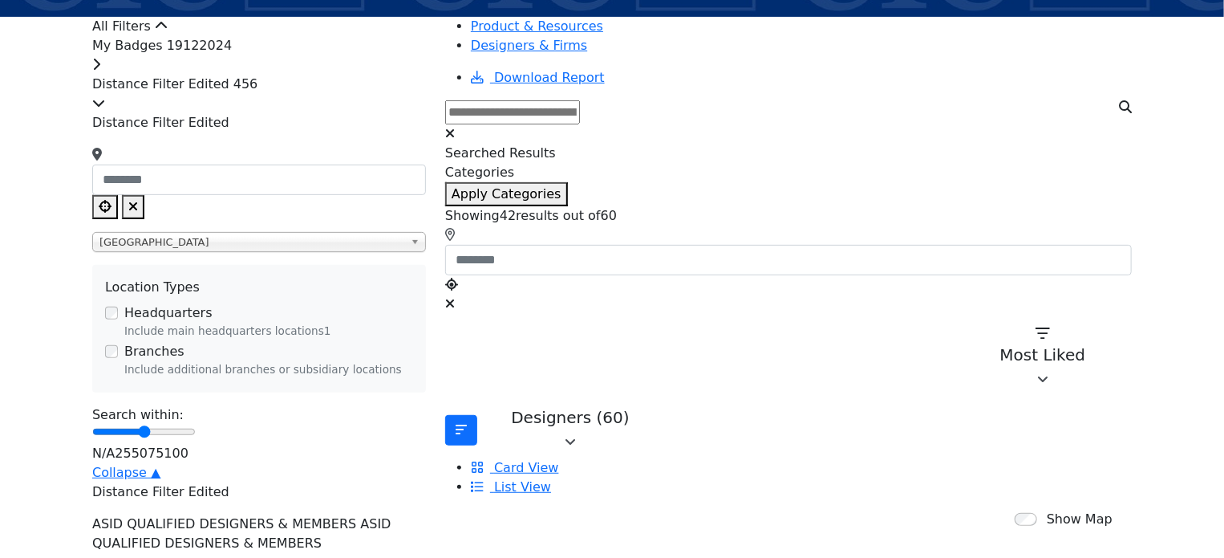
scroll to position [80, 0]
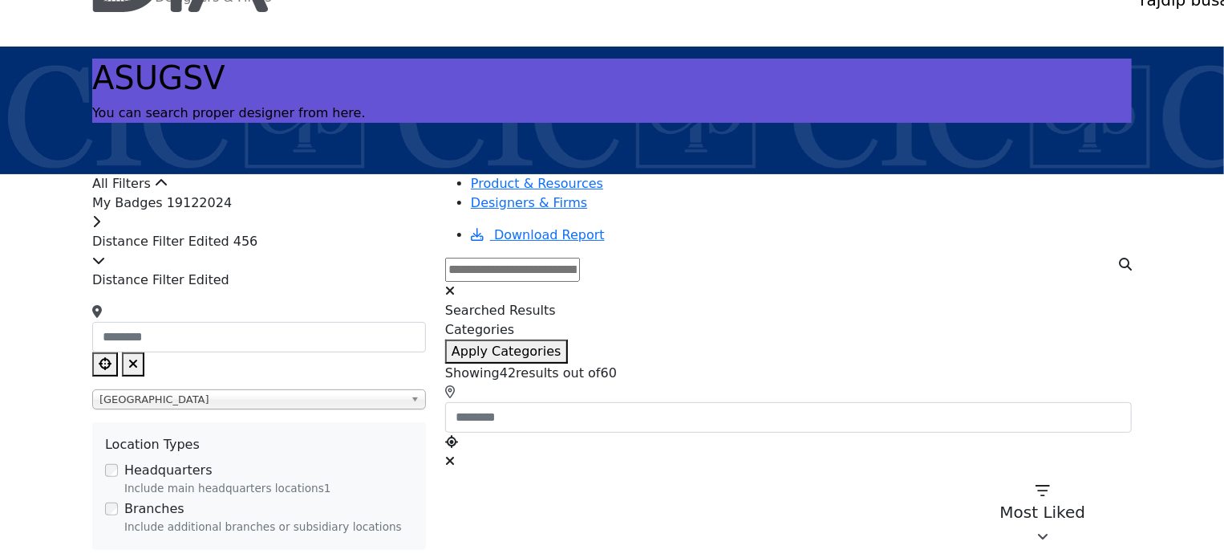
click at [118, 352] on button "Choose your current location" at bounding box center [105, 364] width 26 height 24
type input "**********"
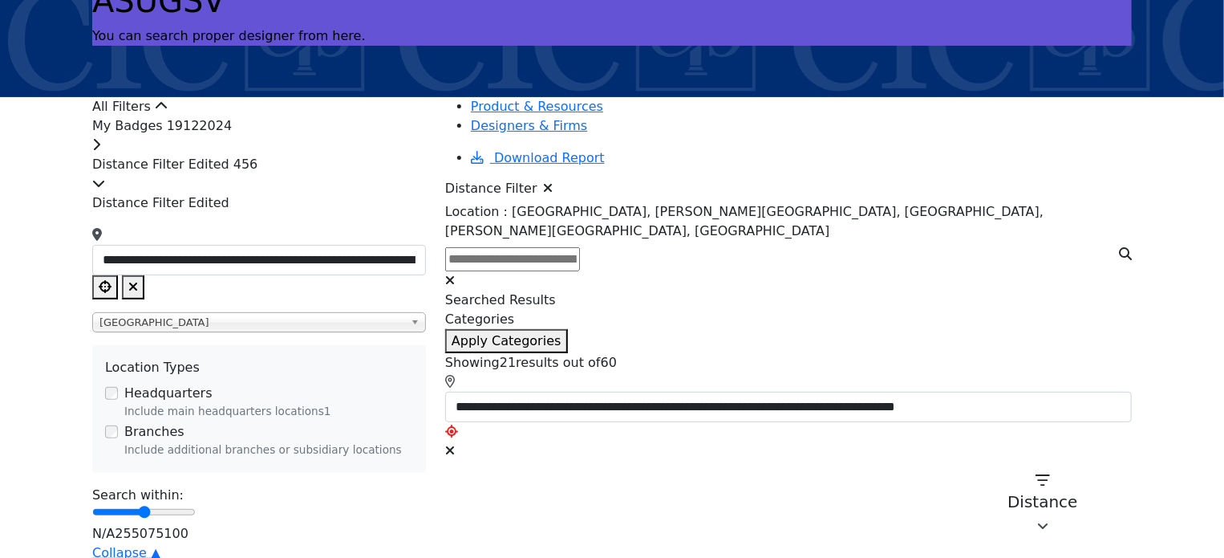
scroll to position [160, 0]
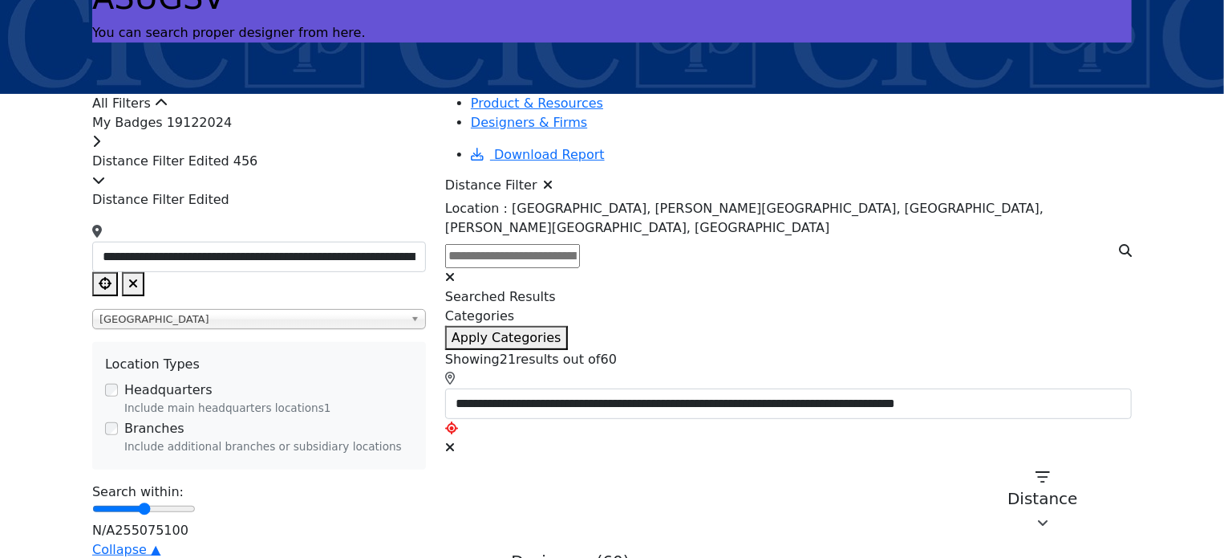
click at [267, 152] on div "My Badges 19122024" at bounding box center [259, 132] width 334 height 39
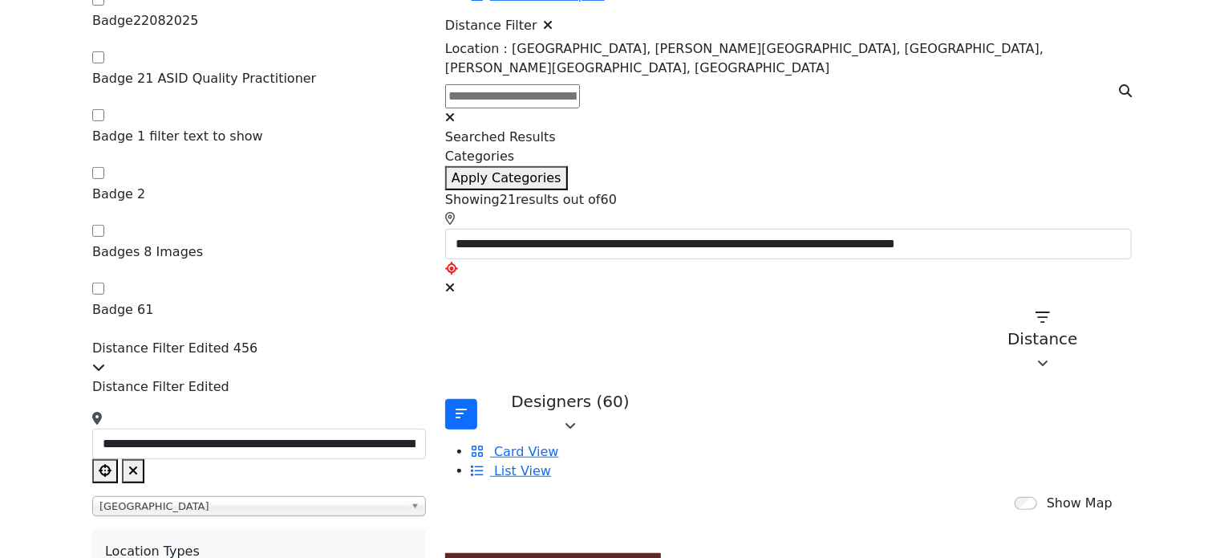
scroll to position [321, 0]
click at [138, 463] on icon "Clear search location" at bounding box center [133, 469] width 10 height 13
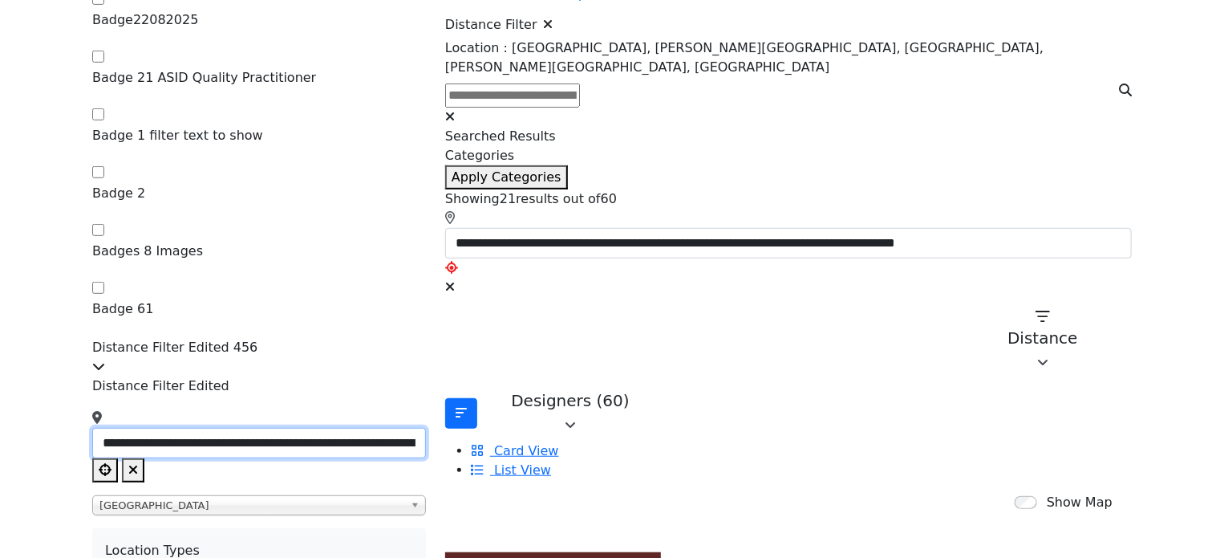
type input "***"
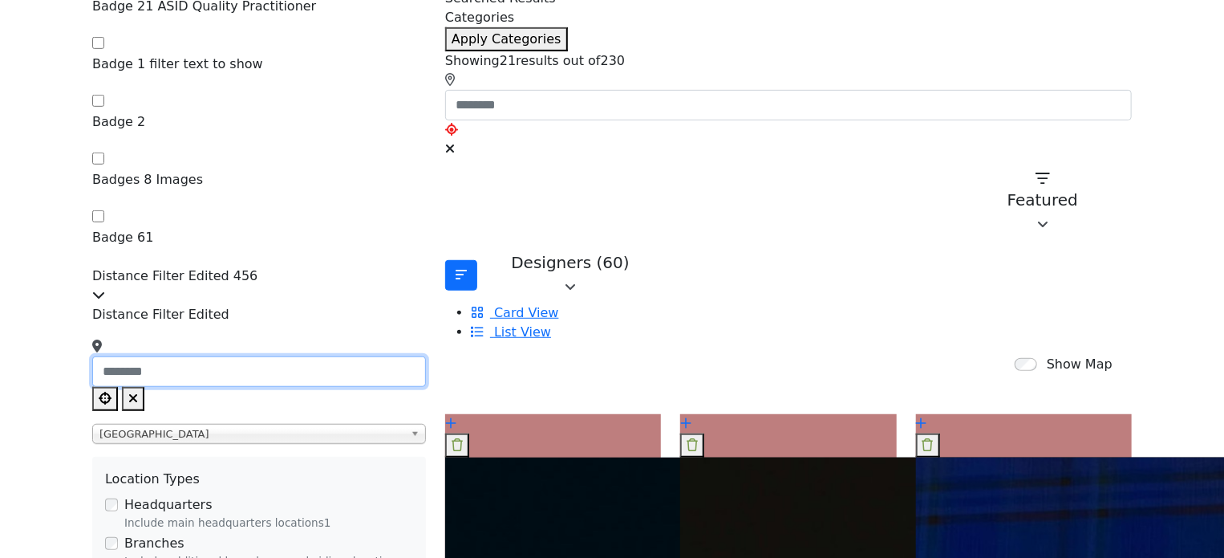
scroll to position [401, 0]
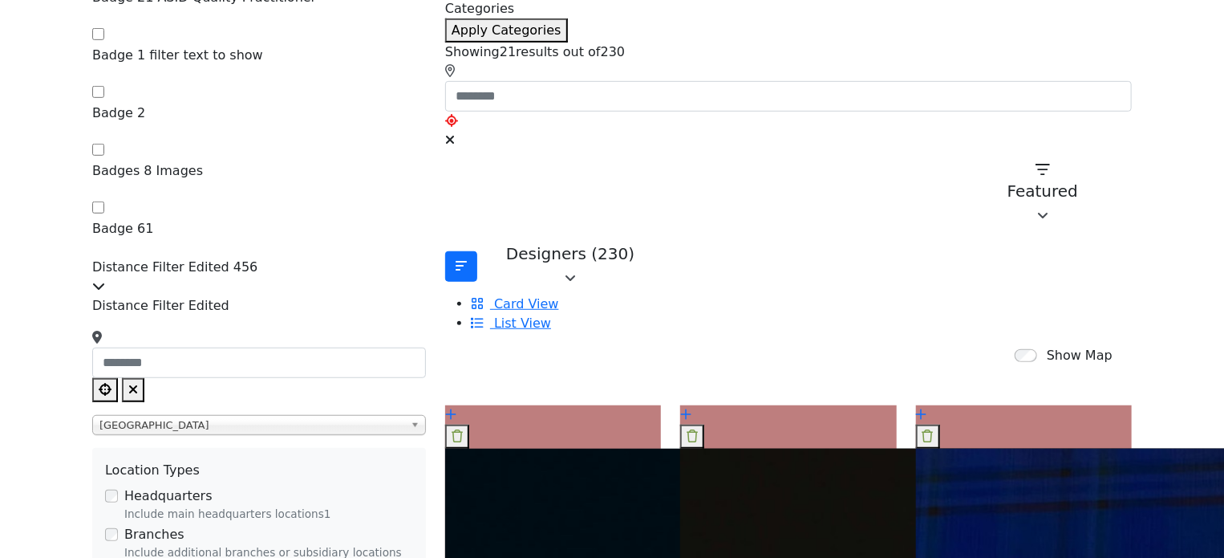
click at [148, 296] on div "Distance Filter Edited ******" at bounding box center [259, 500] width 334 height 408
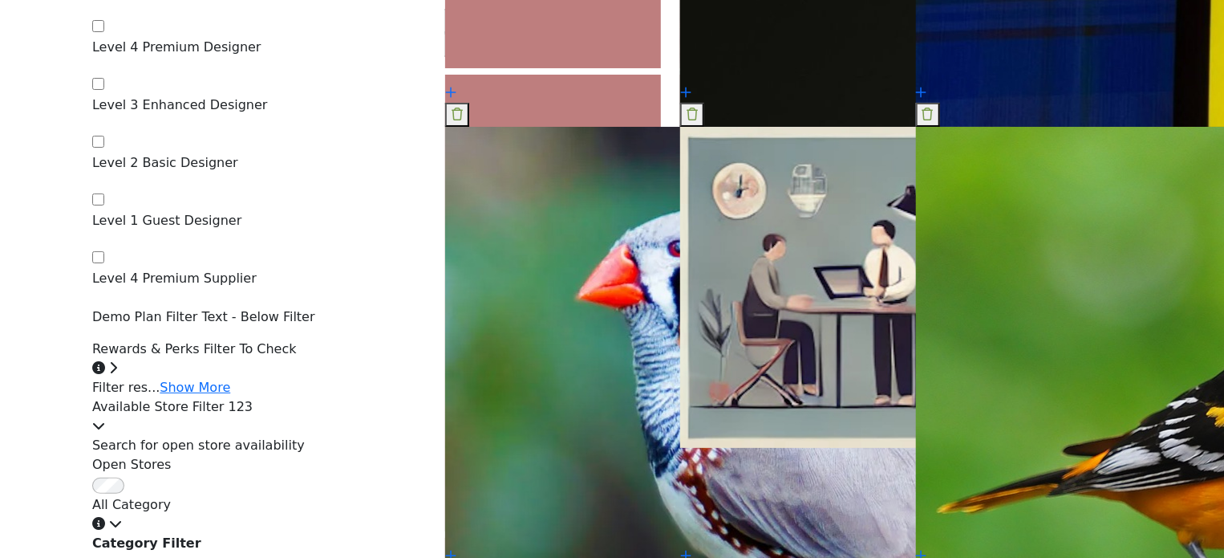
scroll to position [3129, 0]
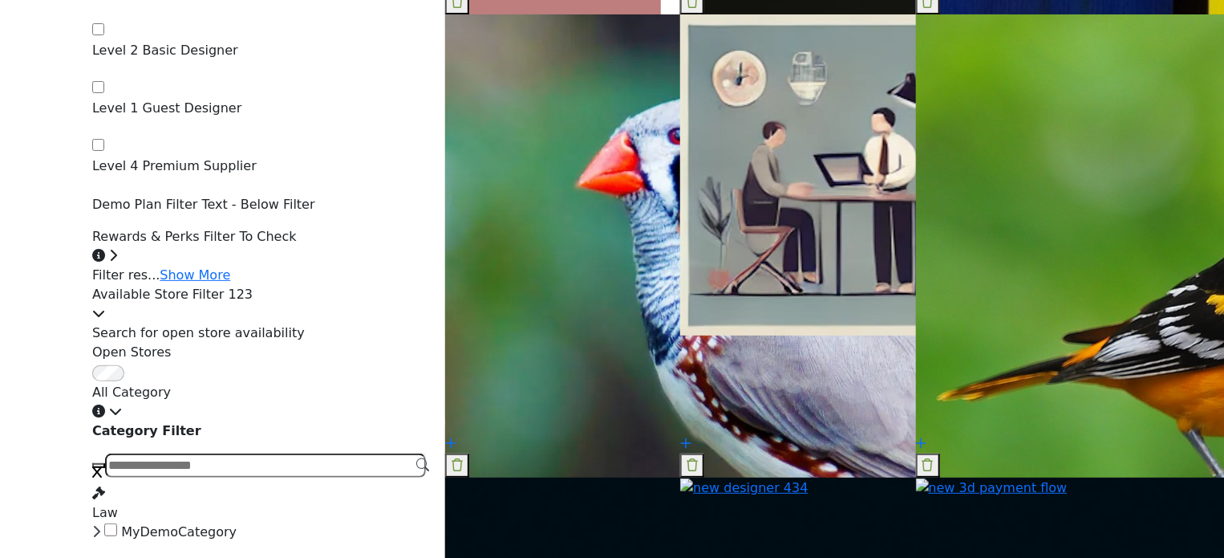
scroll to position [3209, 0]
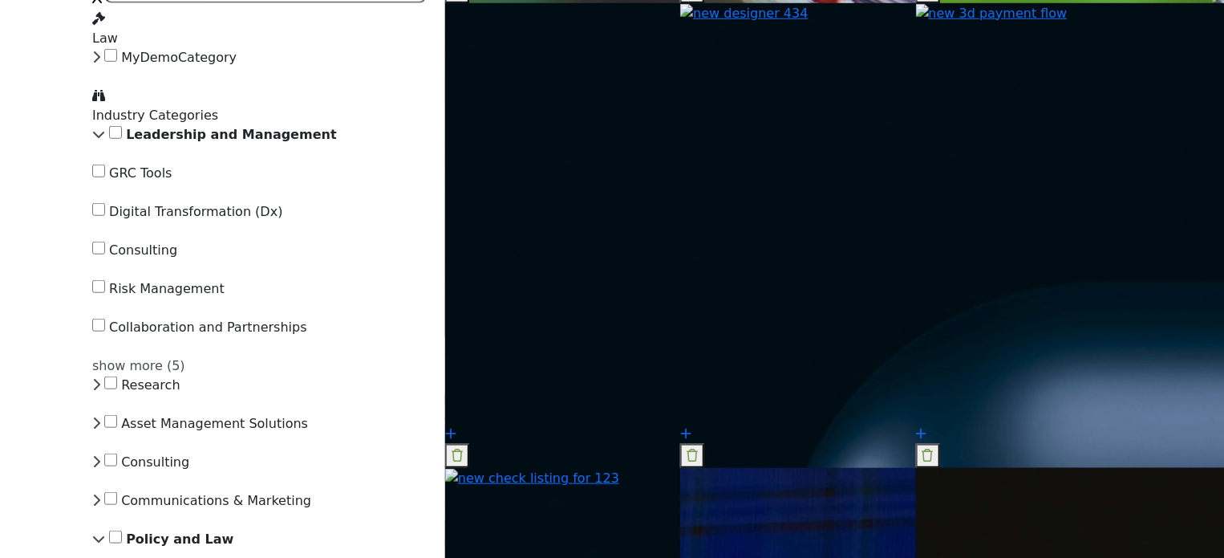
scroll to position [3691, 0]
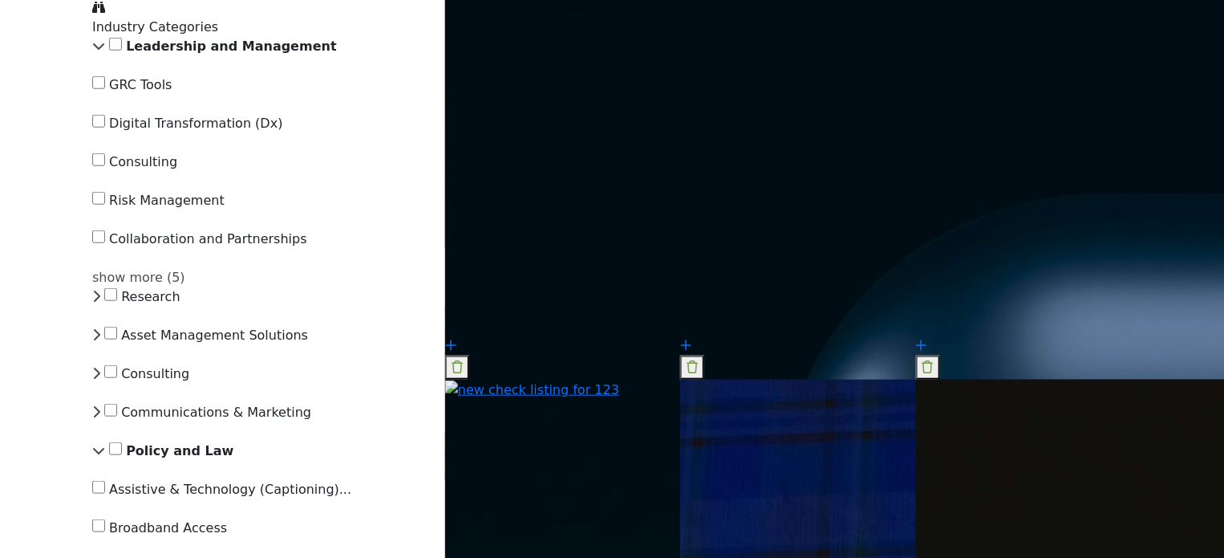
scroll to position [3771, 0]
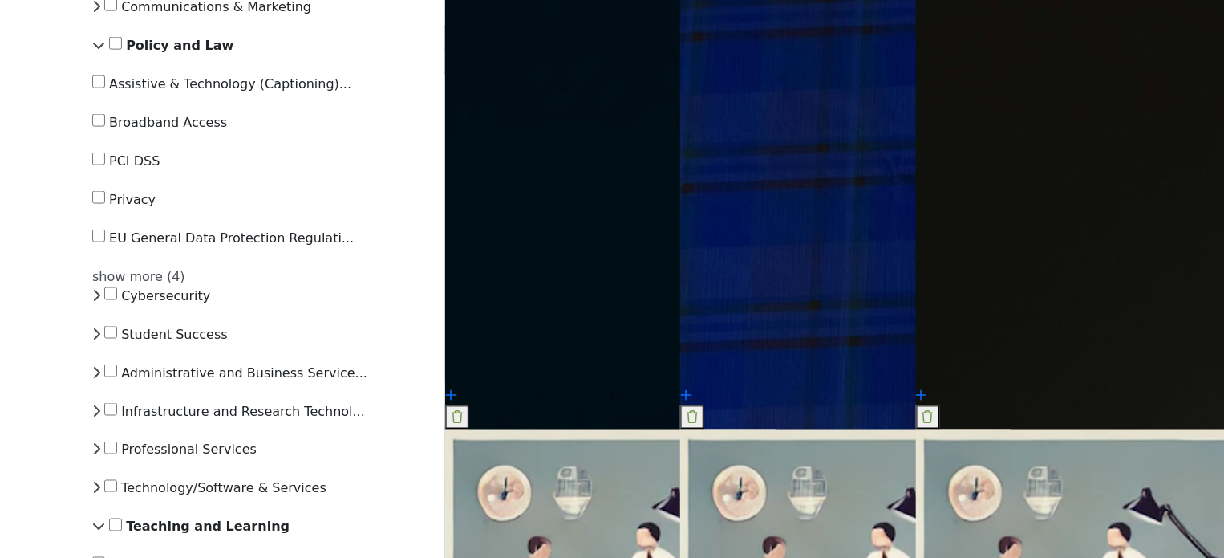
scroll to position [4172, 0]
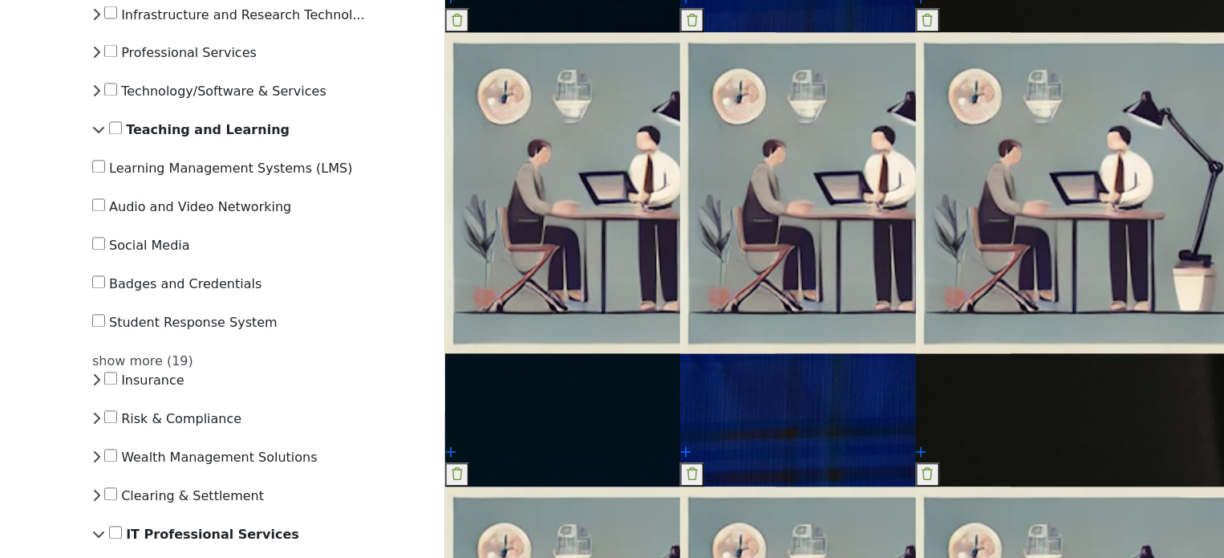
scroll to position [4573, 0]
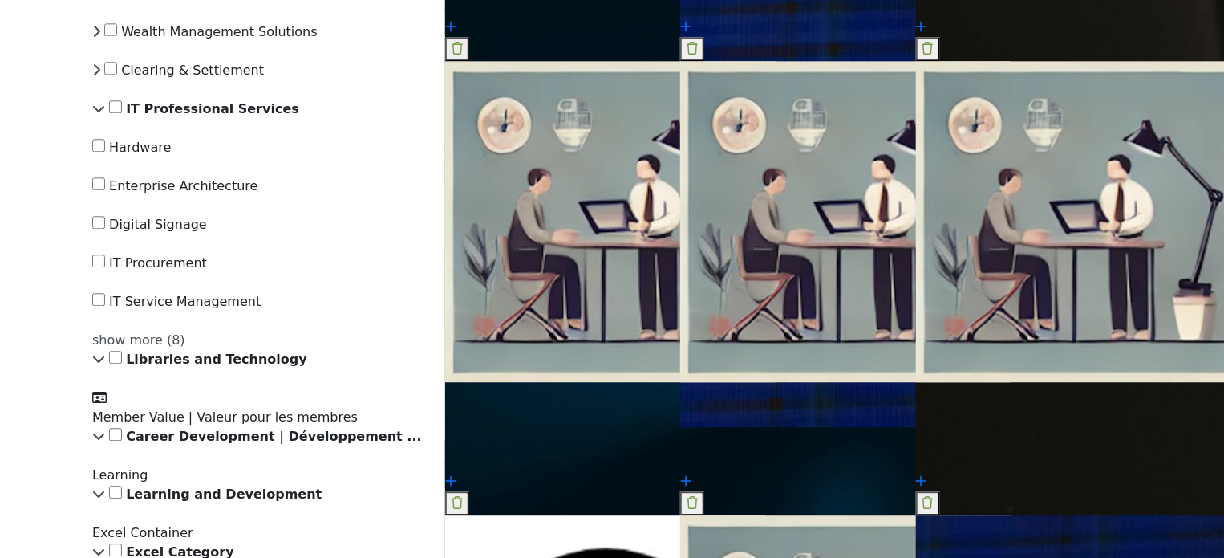
scroll to position [4974, 0]
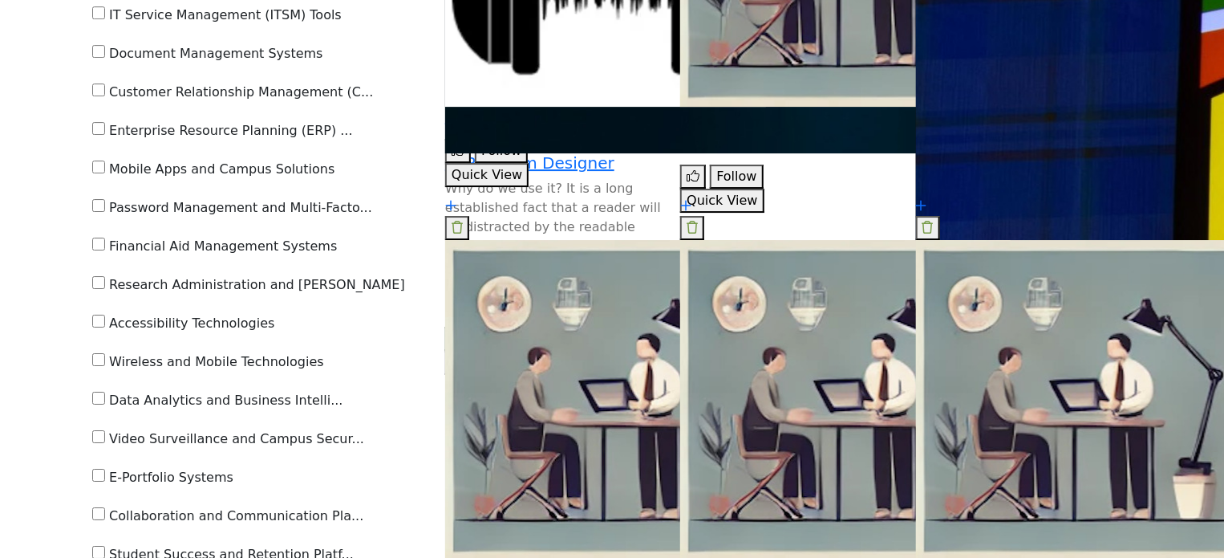
scroll to position [5857, 0]
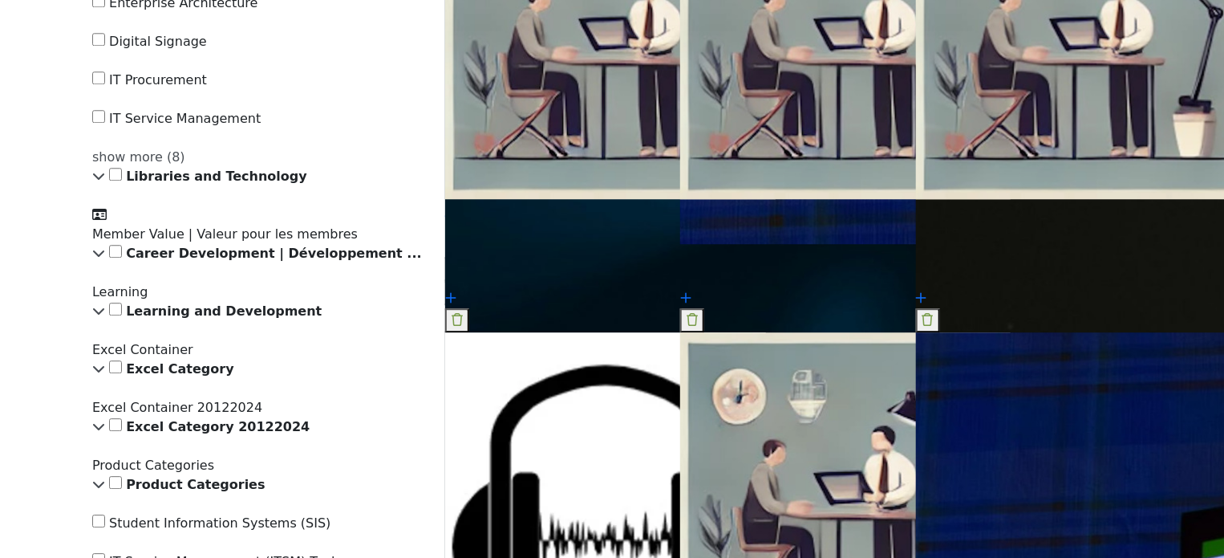
scroll to position [5295, 0]
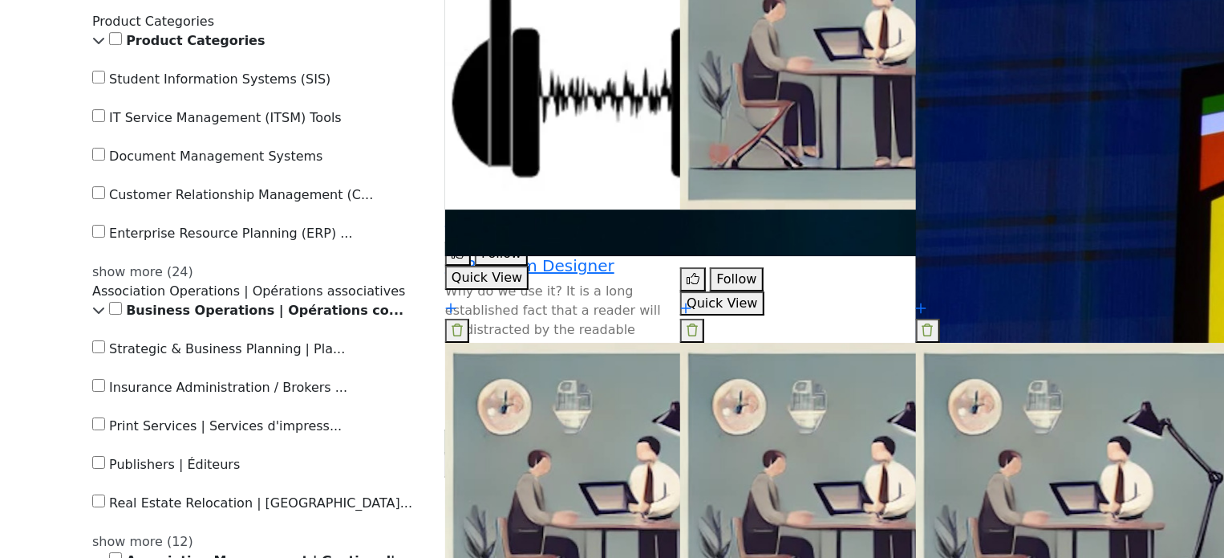
scroll to position [5697, 0]
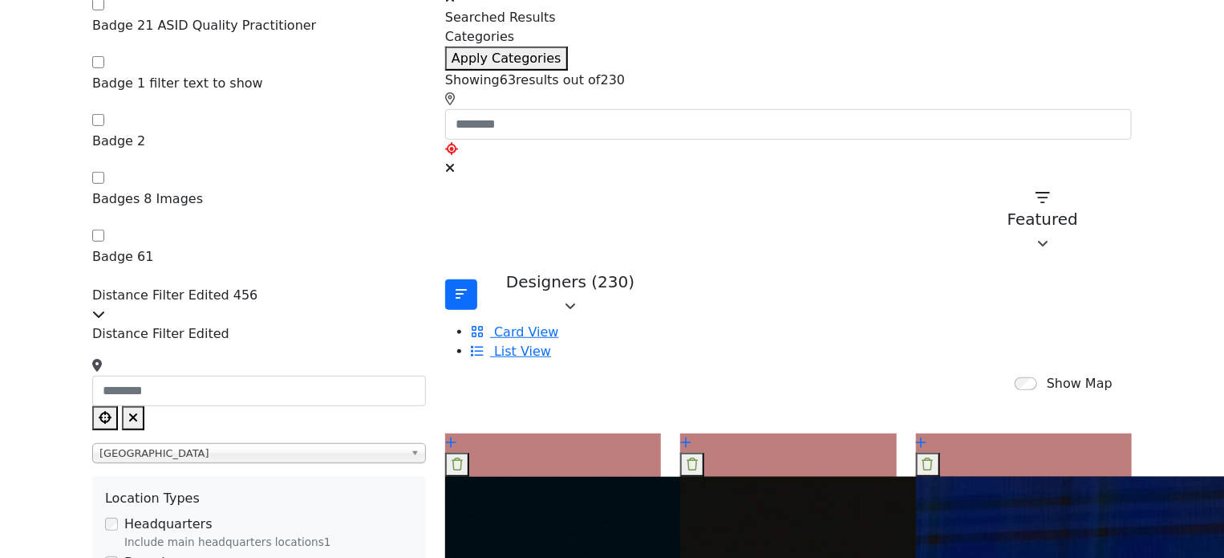
scroll to position [401, 0]
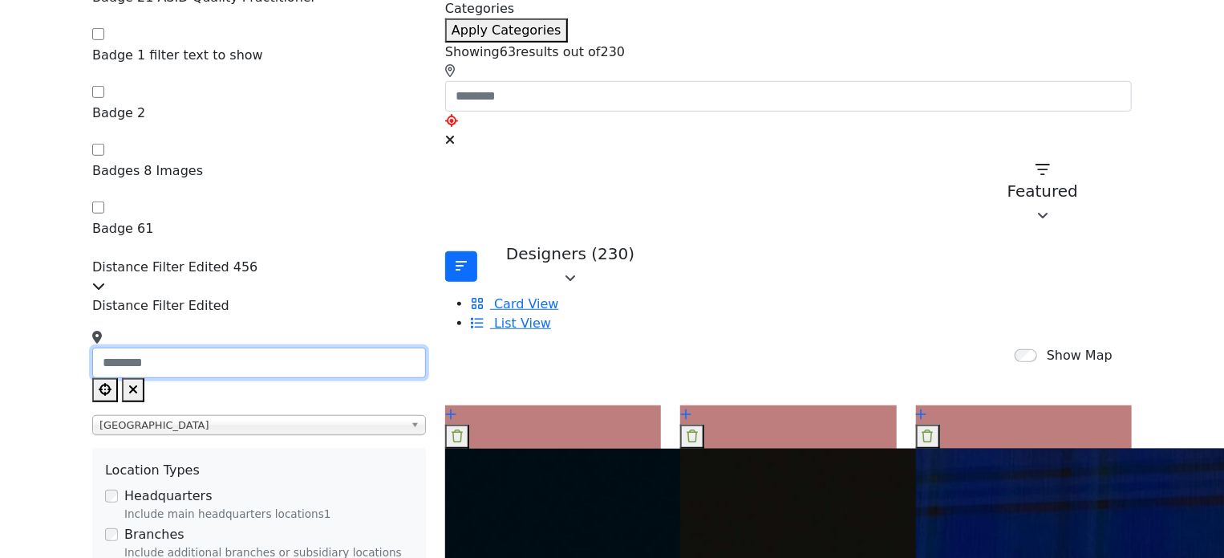
click at [279, 347] on input "Search Location" at bounding box center [259, 362] width 334 height 30
type input "*"
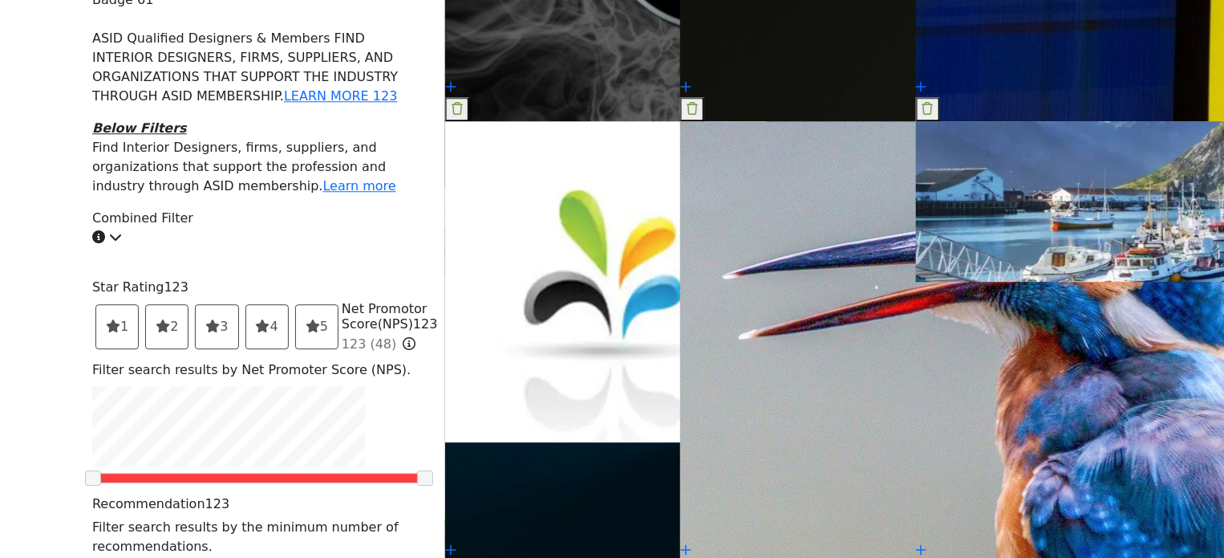
scroll to position [2567, 0]
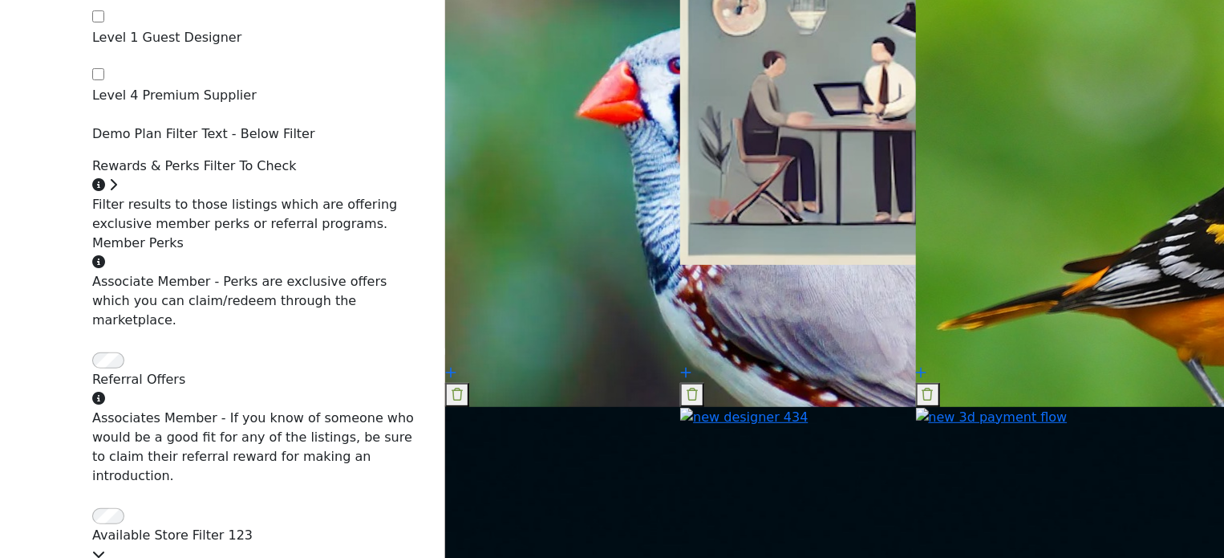
scroll to position [3290, 0]
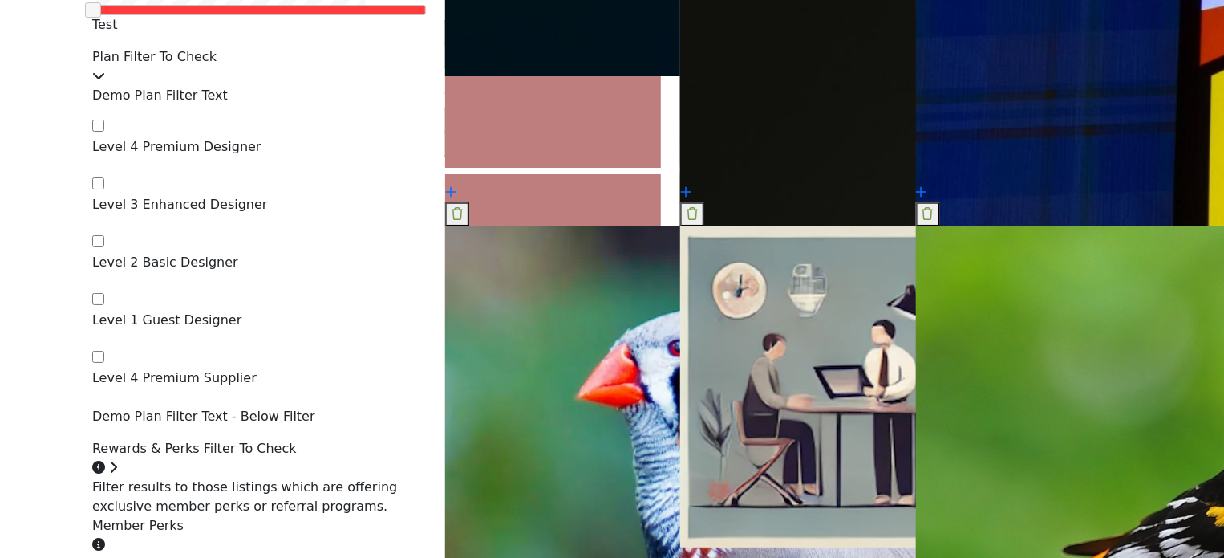
scroll to position [3049, 0]
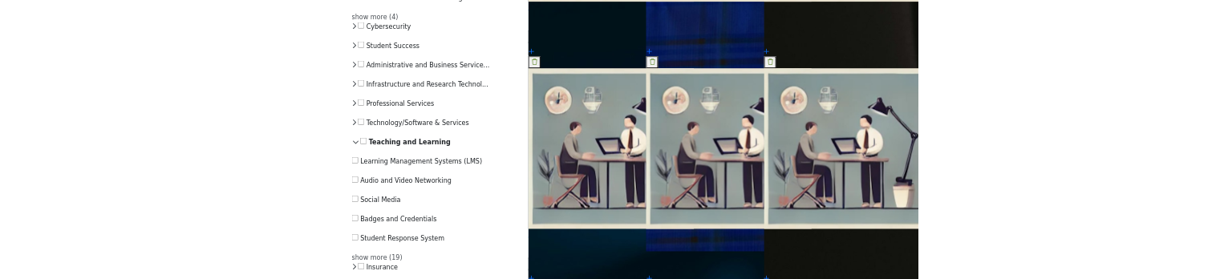
scroll to position [4974, 0]
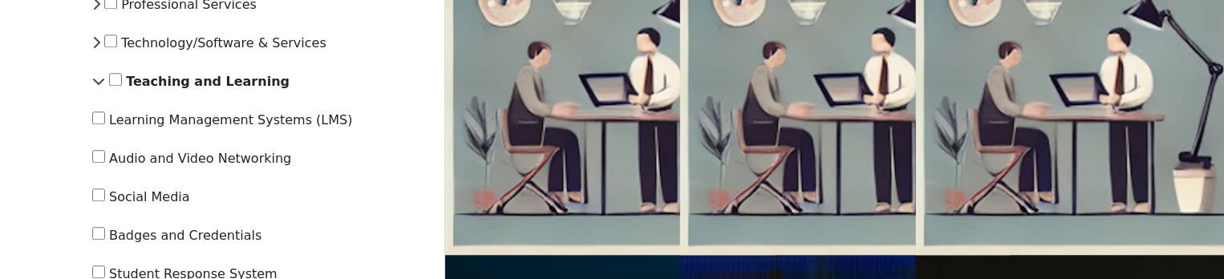
scroll to position [5135, 0]
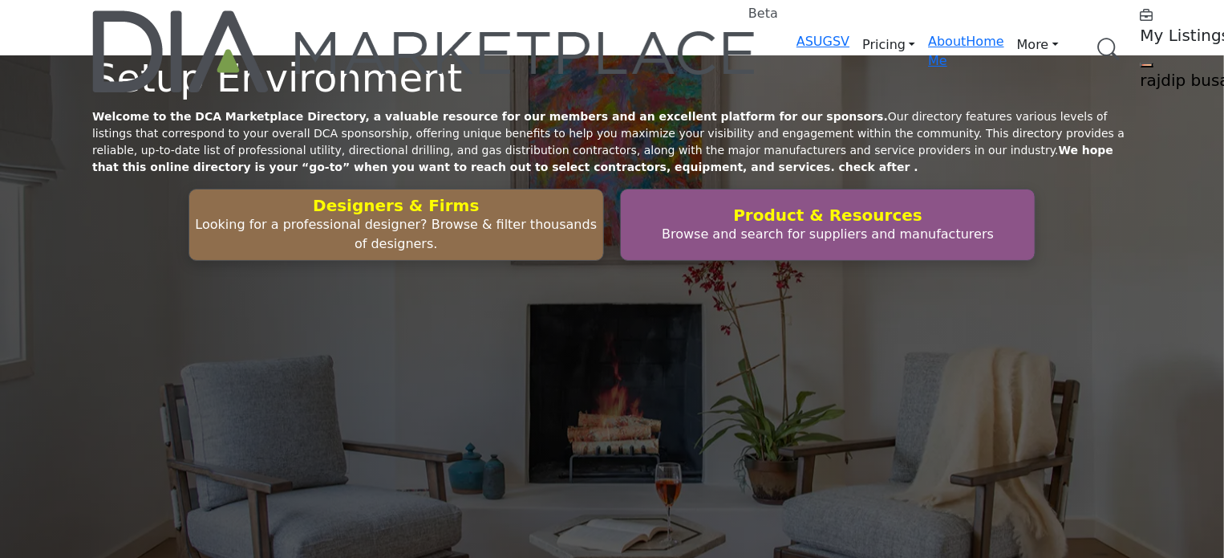
click at [0, 0] on link "Browse Categories" at bounding box center [0, 0] width 0 height 0
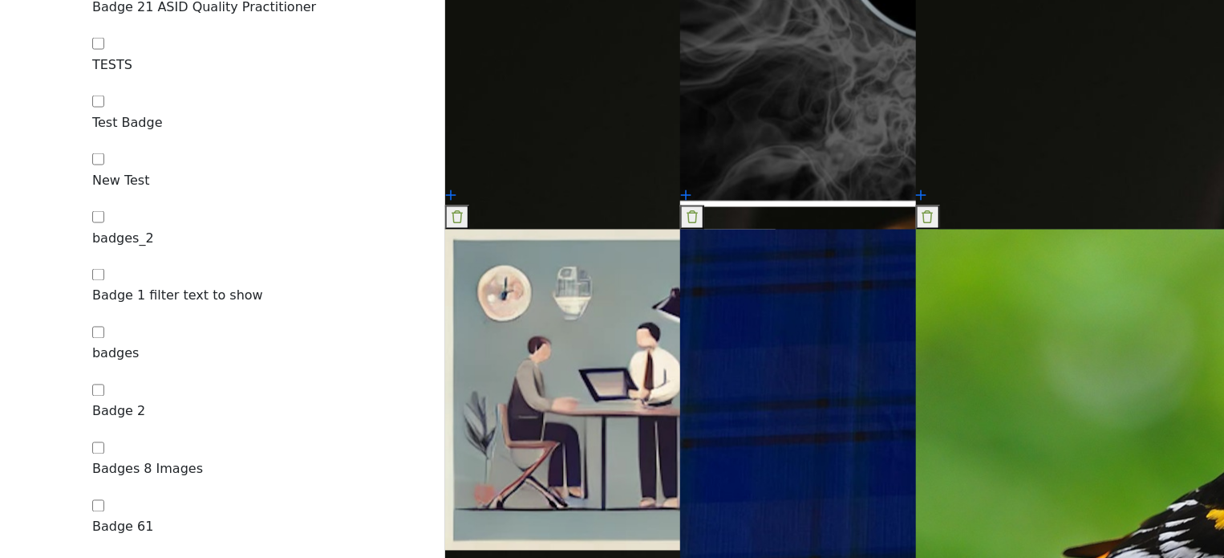
scroll to position [1284, 0]
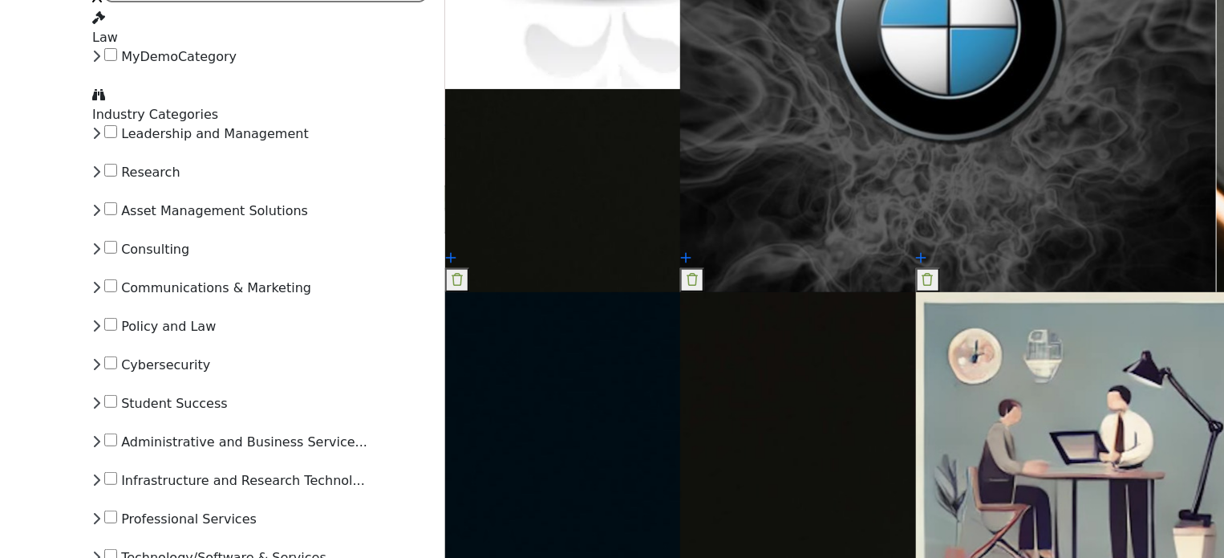
scroll to position [3450, 0]
